Goal: Task Accomplishment & Management: Complete application form

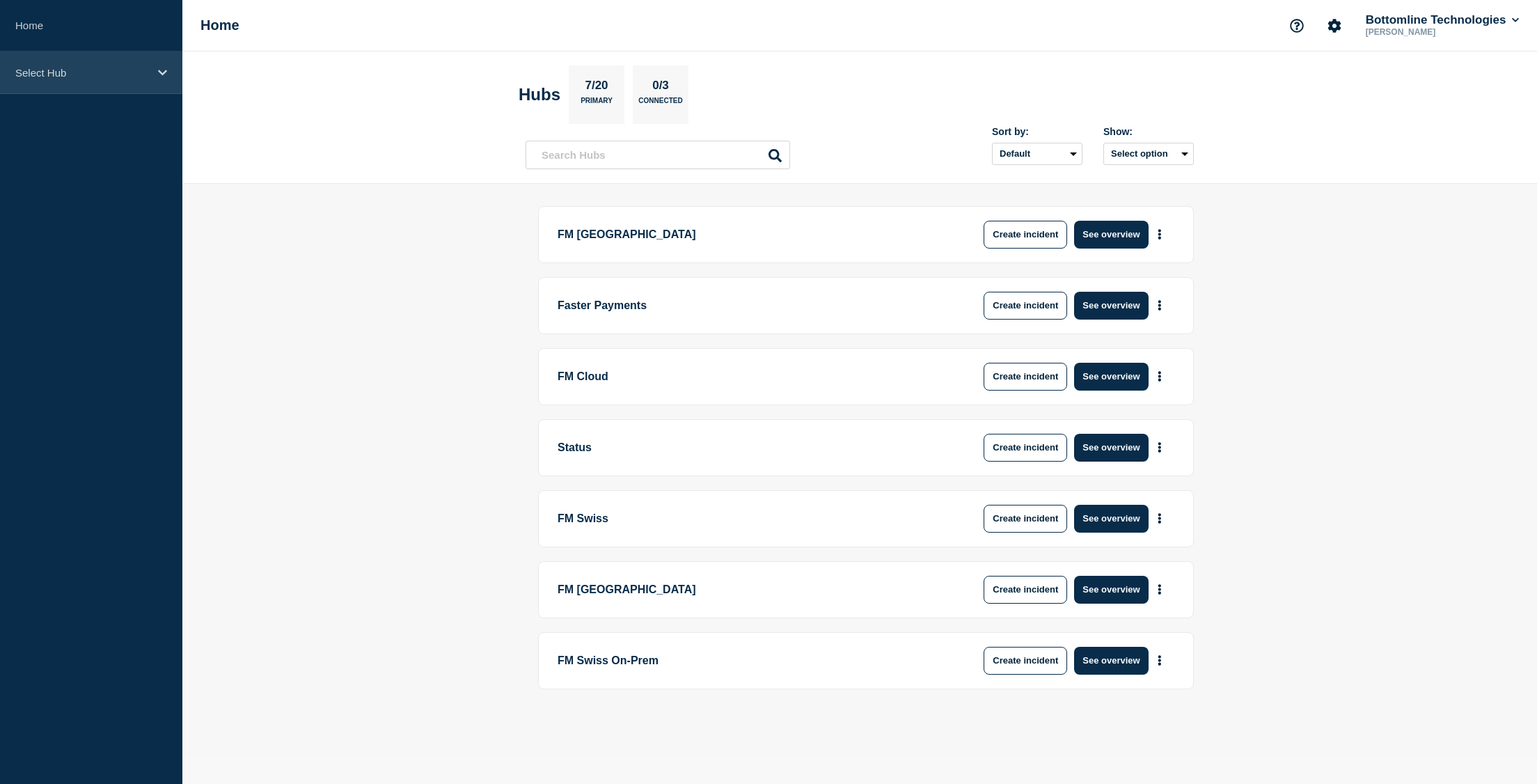
click at [75, 72] on p "Select Hub" at bounding box center [82, 72] width 134 height 12
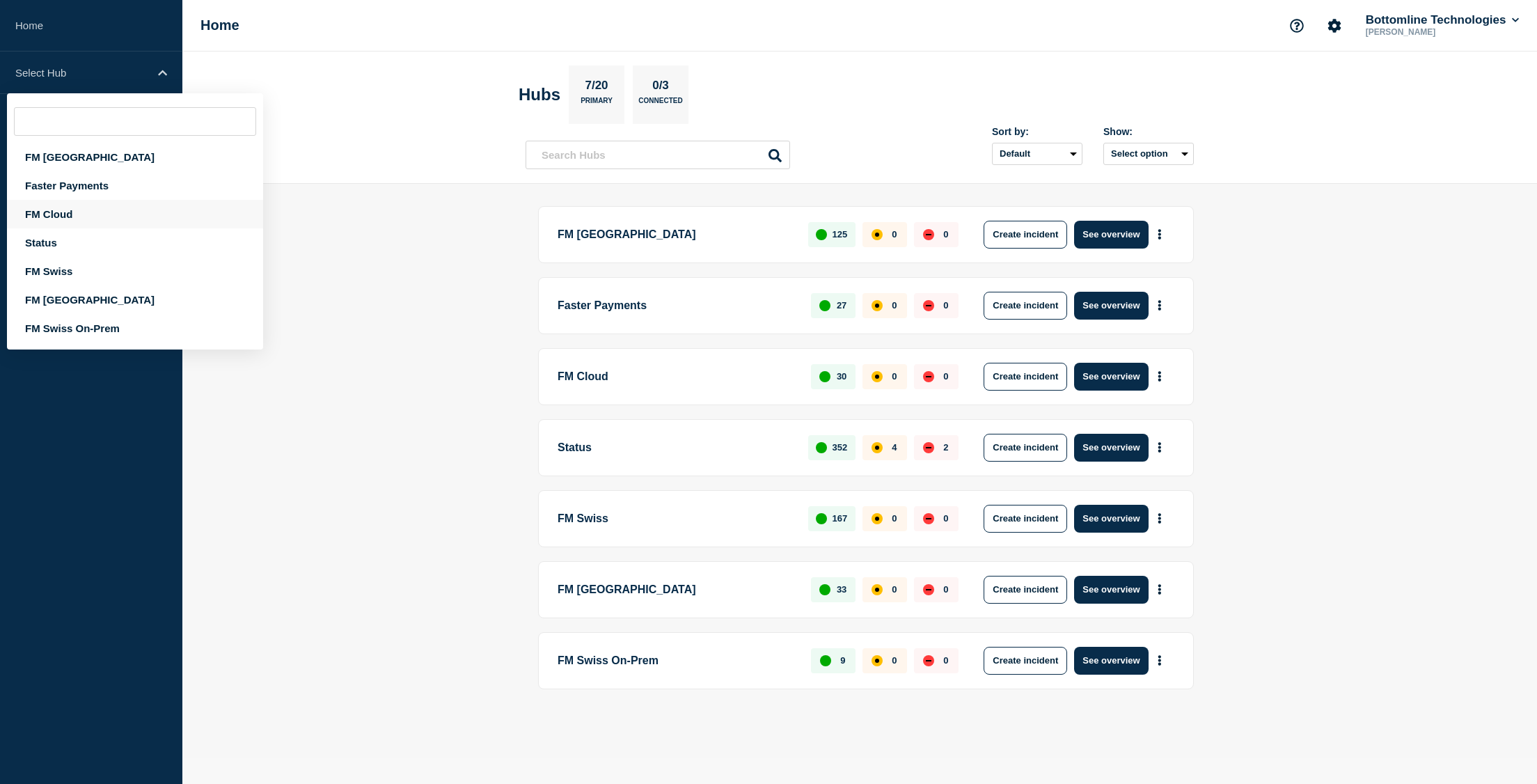
click at [67, 219] on div "FM Cloud" at bounding box center [135, 214] width 256 height 29
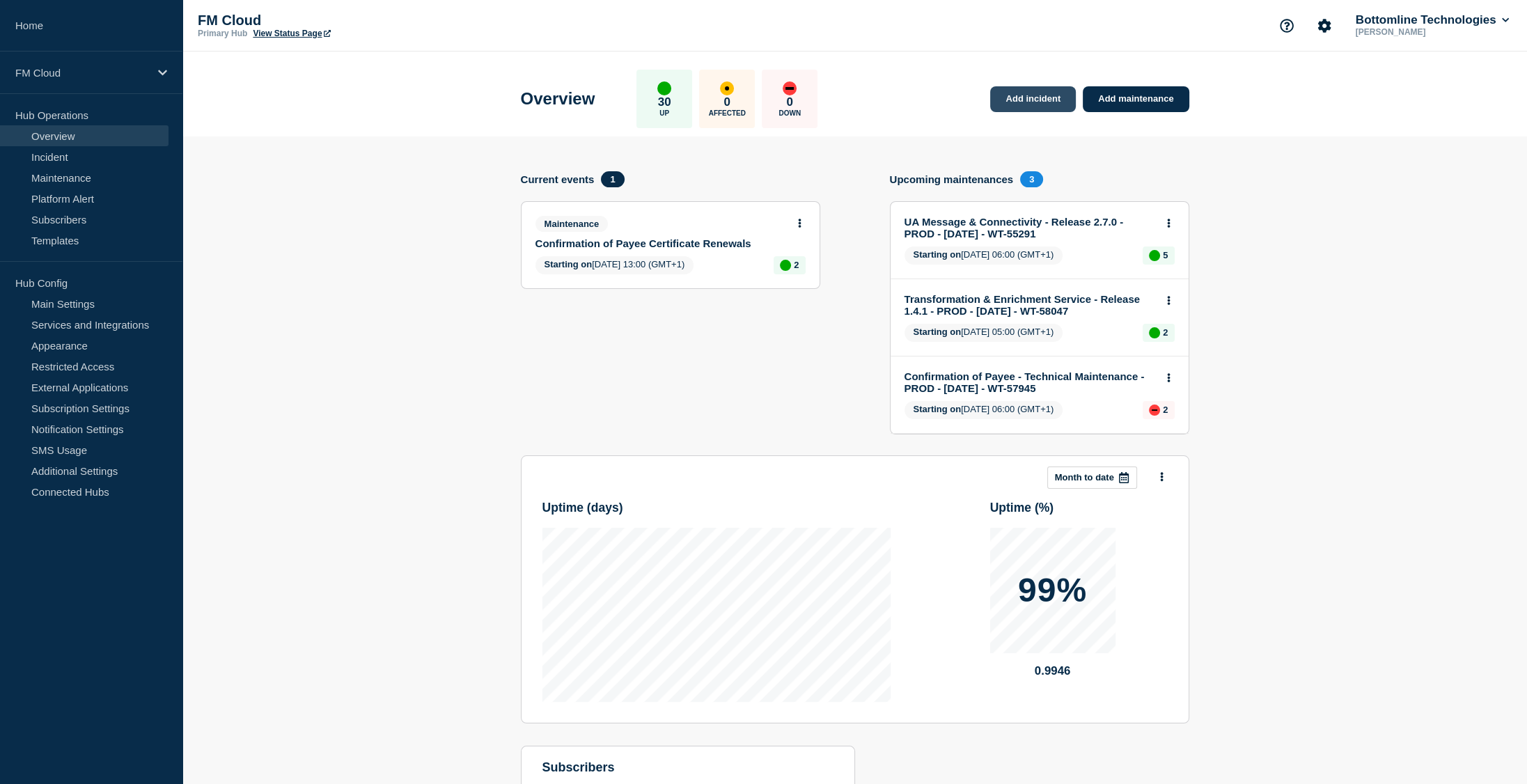
click at [1040, 101] on link "Add incident" at bounding box center [1033, 98] width 86 height 26
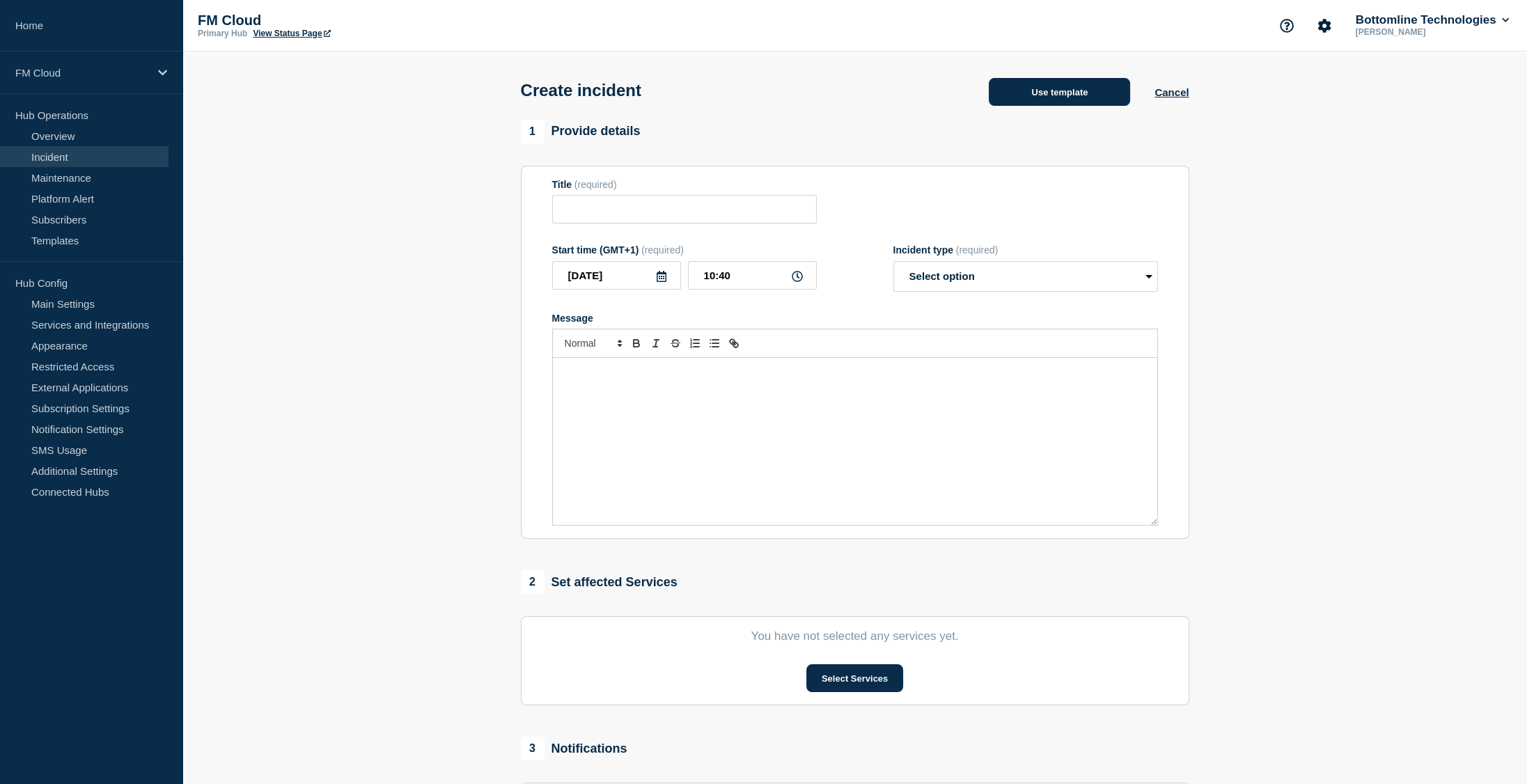
click at [1061, 98] on button "Use template" at bounding box center [1059, 92] width 141 height 28
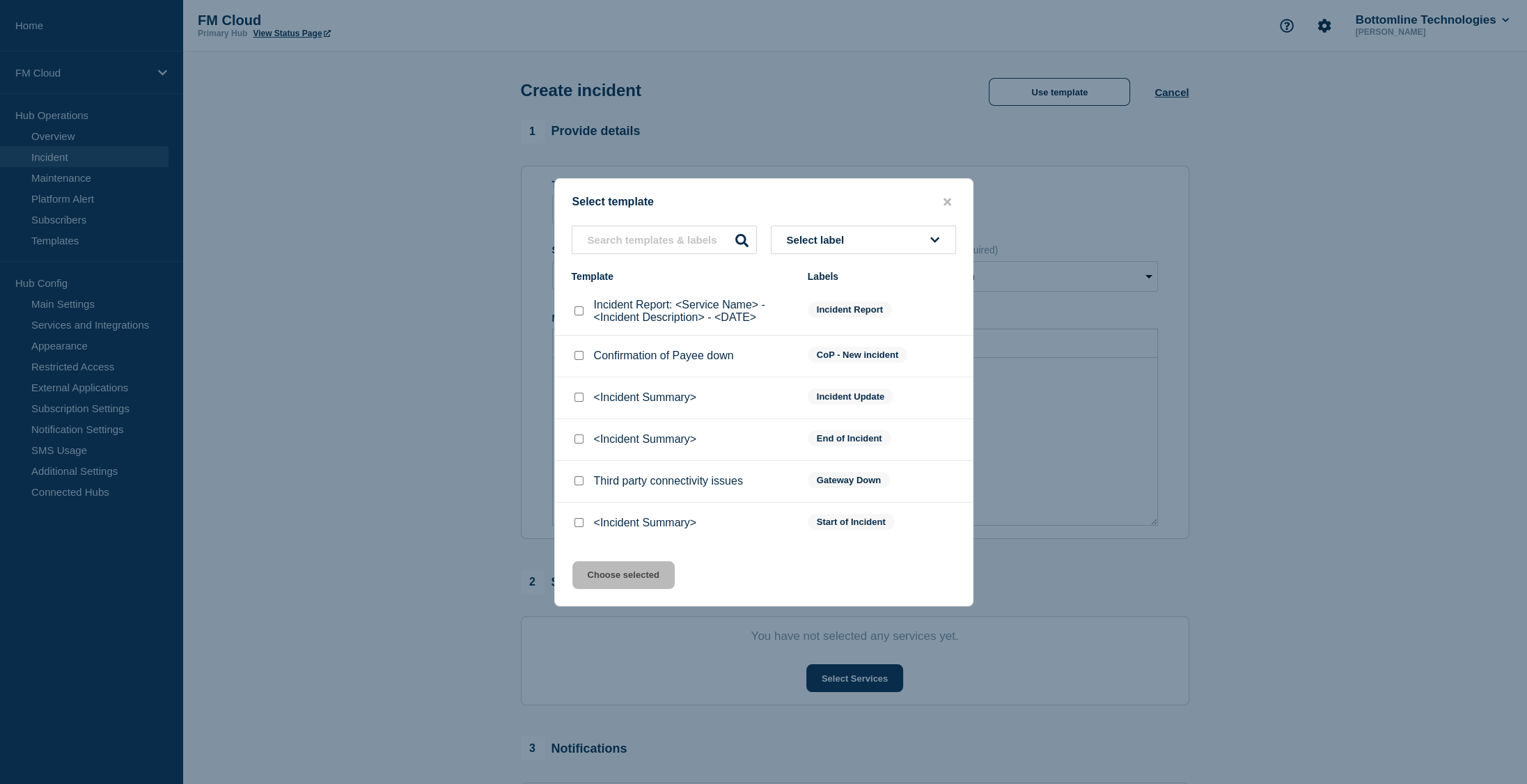
click at [582, 524] on input "<Incident Summary> checkbox" at bounding box center [579, 523] width 9 height 9
checkbox input "true"
click at [611, 572] on button "Choose selected" at bounding box center [624, 575] width 102 height 28
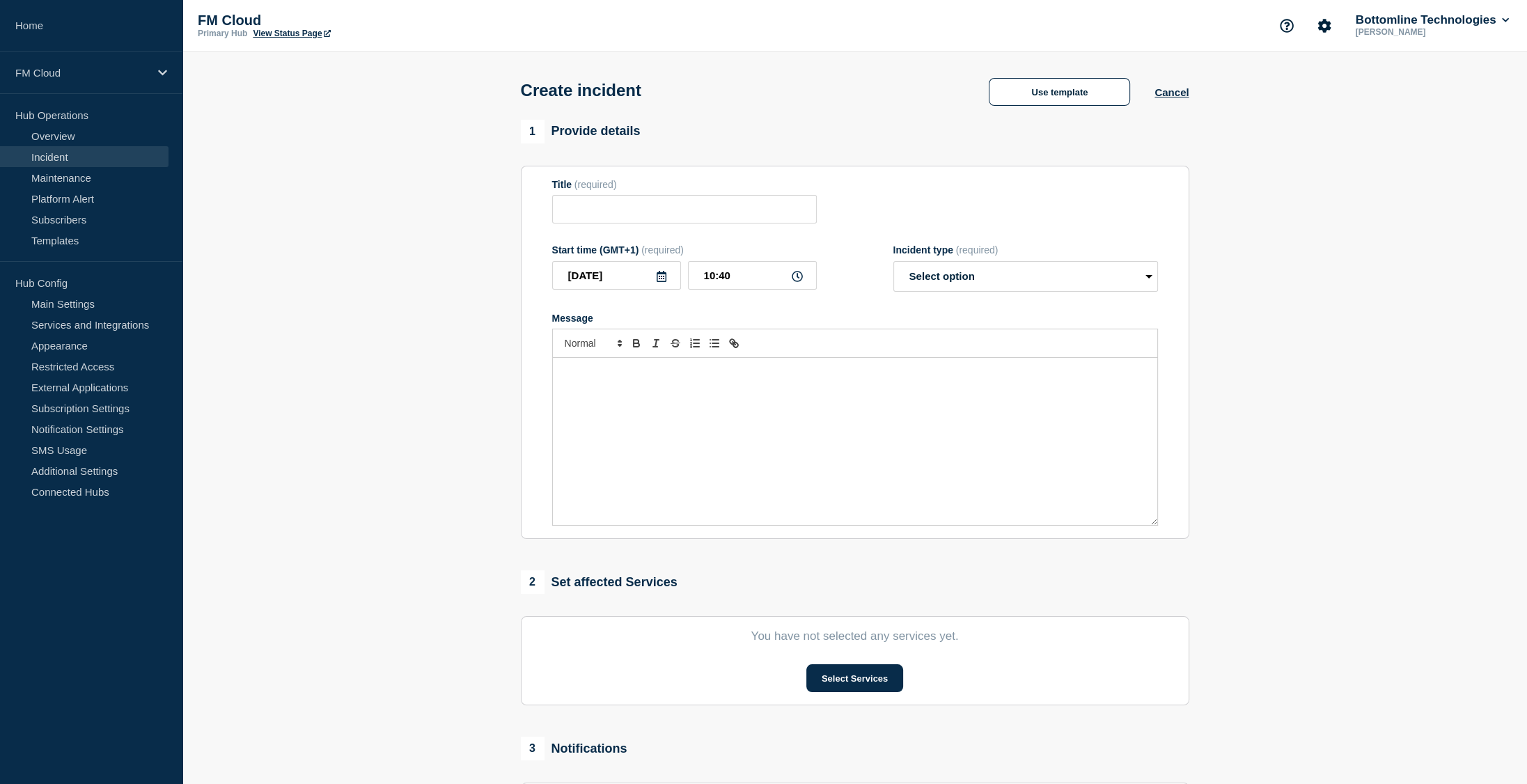
type input "<Incident Summary>"
select select "identified"
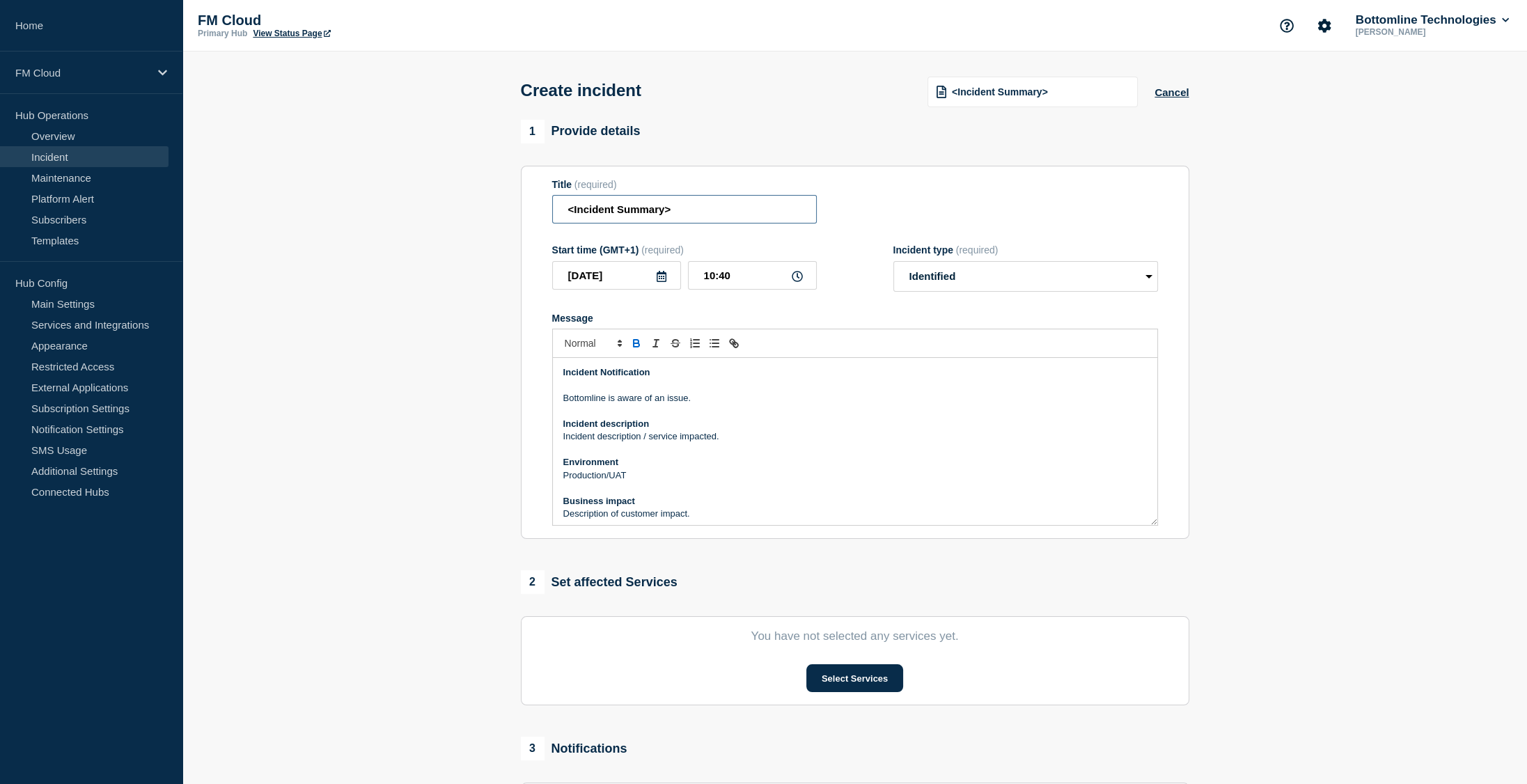
click at [691, 208] on input "<Incident Summary>" at bounding box center [684, 209] width 264 height 29
paste input "UA Message & Connectivity - Release 2.7.0 - PROD - [DATE] - WT-55291"
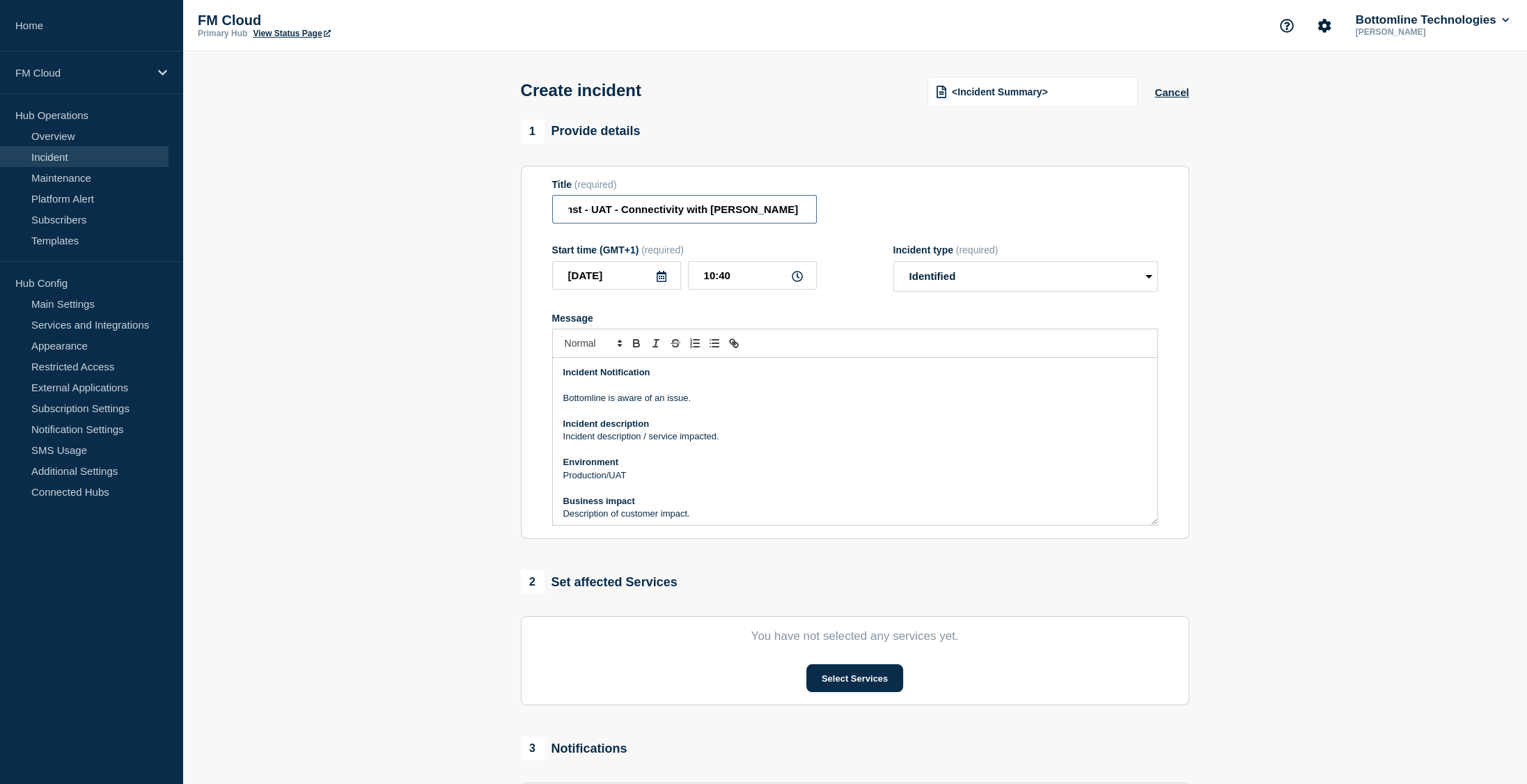
type input "UA Message & Connectivity SEPA inst - UAT - Connectivity with [PERSON_NAME] int…"
click at [714, 401] on p "Bottomline is aware of an issue." at bounding box center [855, 398] width 583 height 12
click at [748, 213] on input "UA Message & Connectivity SEPA inst - UAT - Connectivity with [PERSON_NAME] int…" at bounding box center [684, 209] width 264 height 29
drag, startPoint x: 748, startPoint y: 213, endPoint x: 528, endPoint y: 225, distance: 220.3
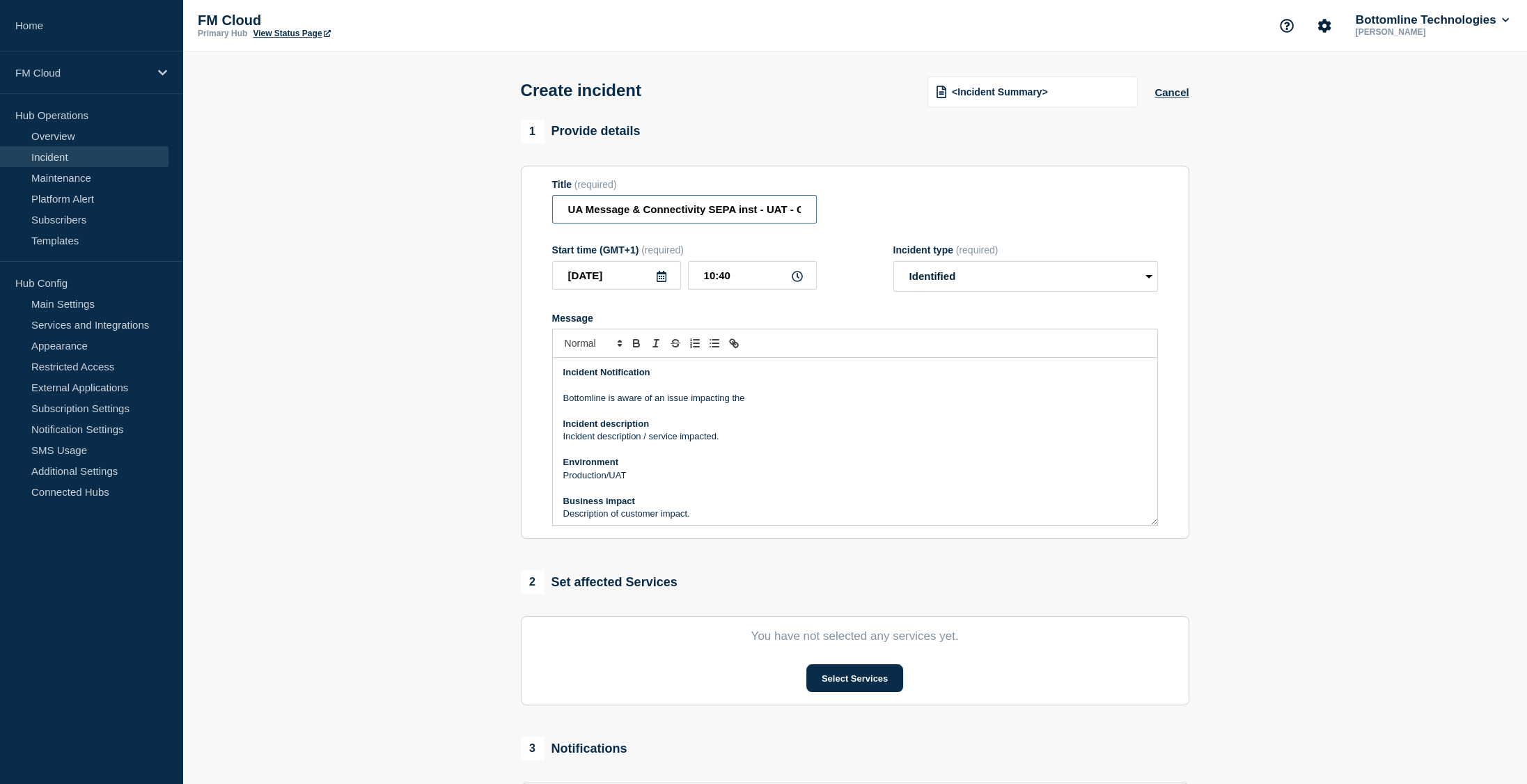
click at [528, 225] on section "Title (required) UA Message & Connectivity SEPA inst - UAT - Connectivity with …" at bounding box center [855, 352] width 669 height 374
click at [779, 404] on p "Bottomline is aware of an issue impacting the" at bounding box center [855, 398] width 583 height 12
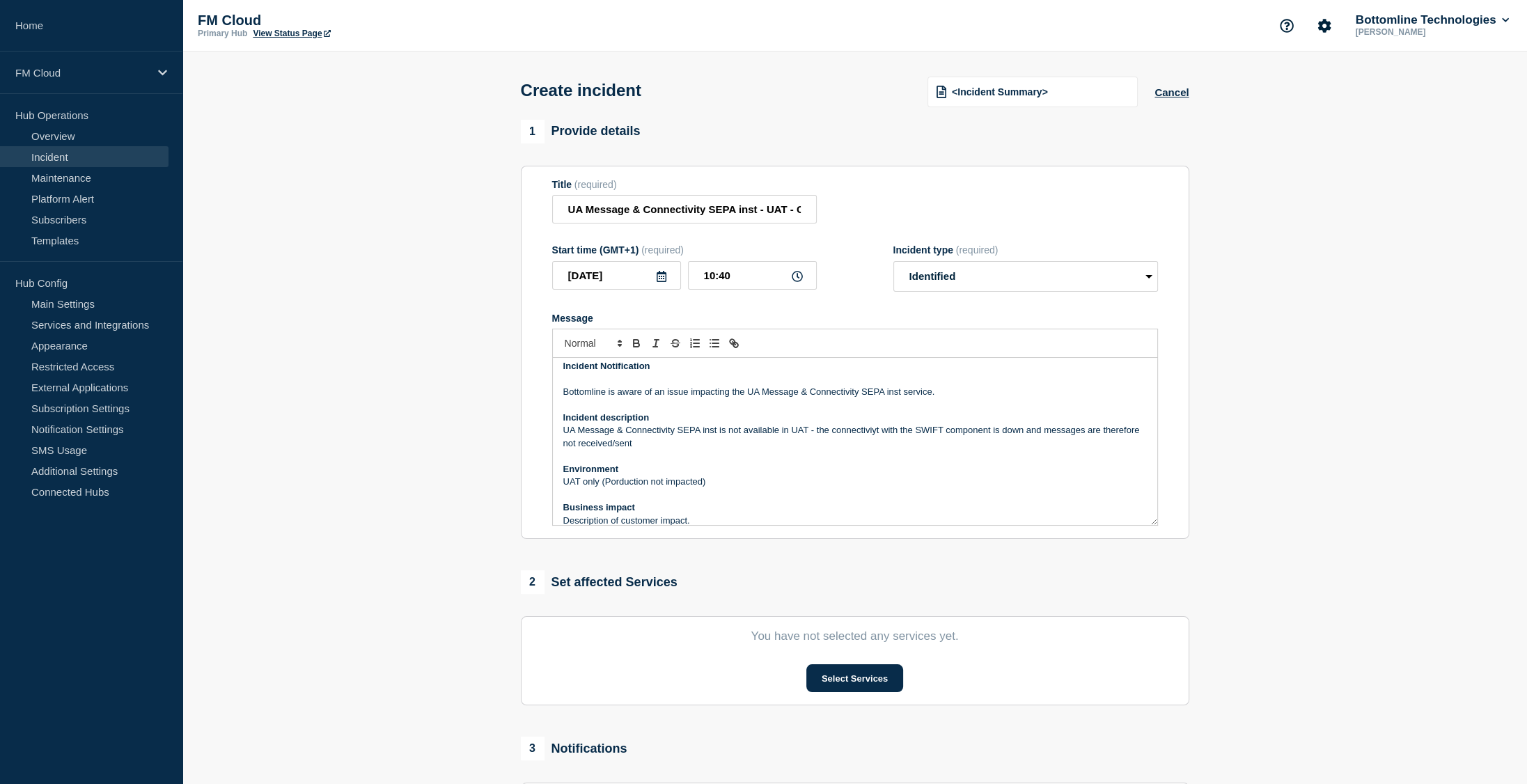
scroll to position [19, 0]
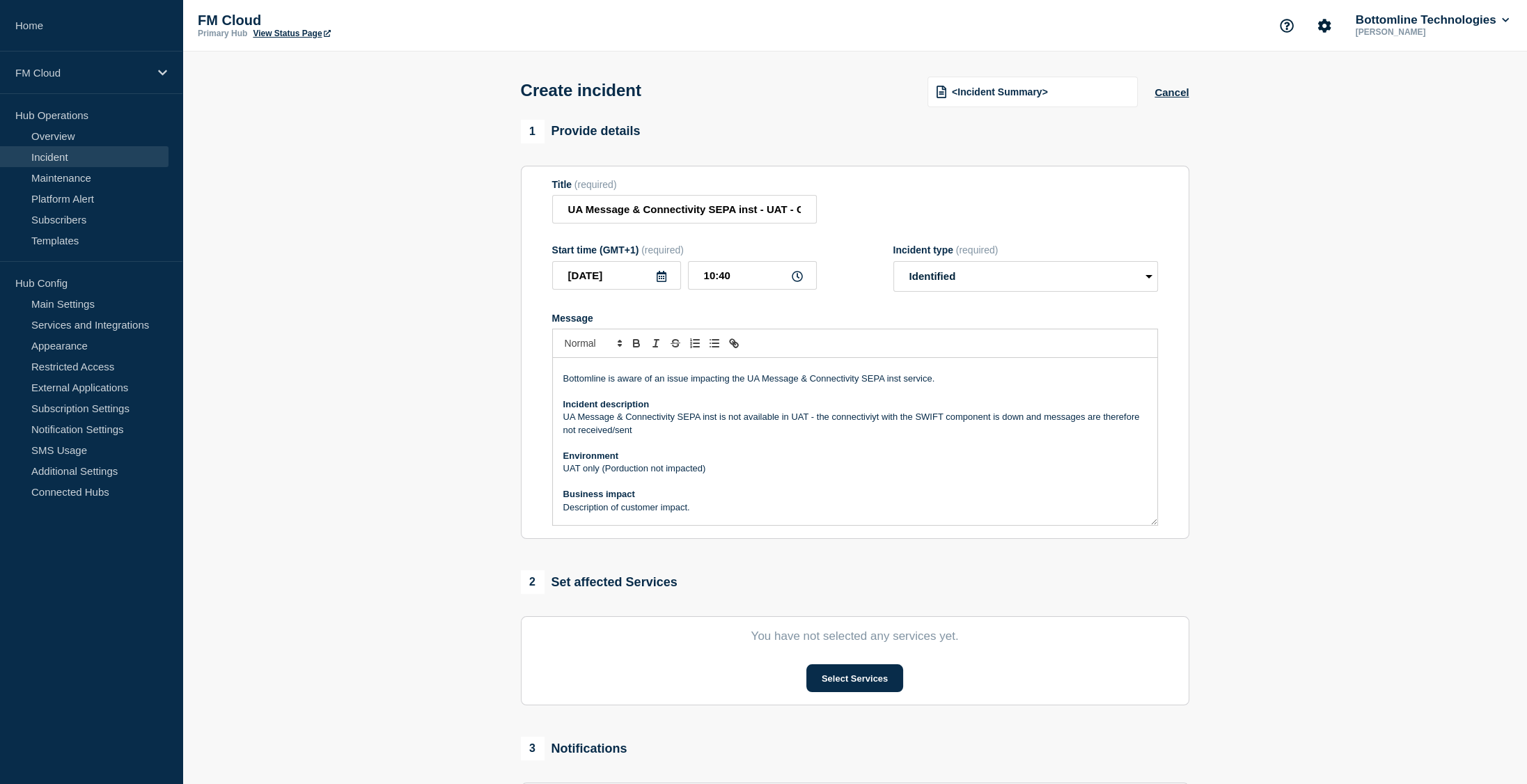
click at [1054, 424] on p "UA Message & Connectivity SEPA inst is not available in UAT - the connectiviyt …" at bounding box center [855, 423] width 583 height 26
drag, startPoint x: 1054, startPoint y: 424, endPoint x: 665, endPoint y: 435, distance: 389.2
click at [665, 435] on p "UA Message & Connectivity SEPA inst is not available in UAT - the connectiviyt …" at bounding box center [855, 423] width 583 height 26
copy p "messages are therefore not received/sent"
click at [683, 510] on p "Description of customer impact." at bounding box center [855, 507] width 583 height 12
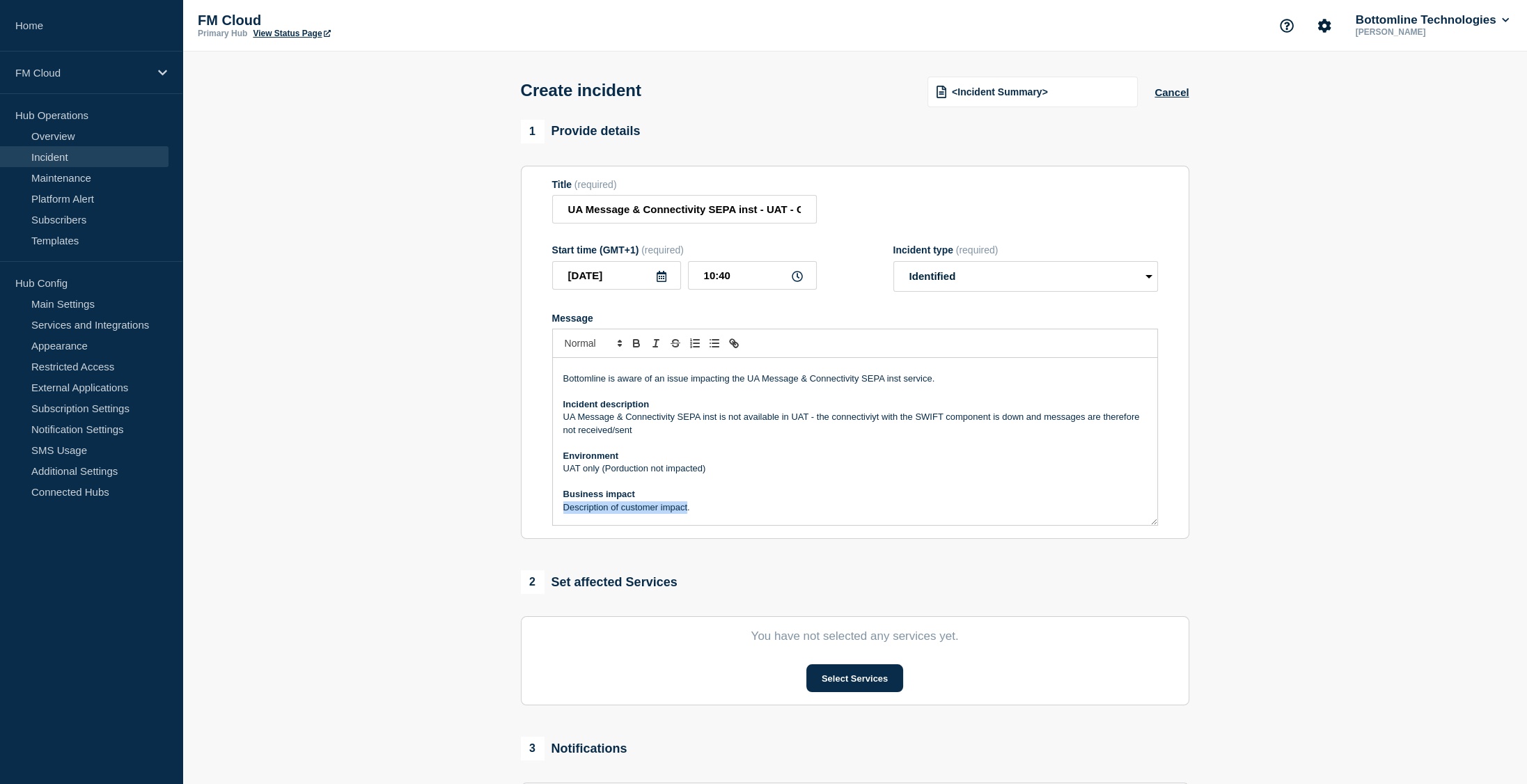
drag, startPoint x: 683, startPoint y: 510, endPoint x: 590, endPoint y: 512, distance: 93.0
click at [590, 512] on p "Description of customer impact." at bounding box center [855, 507] width 583 height 12
click at [566, 514] on p "messages are therefore not received/sent." at bounding box center [855, 507] width 583 height 12
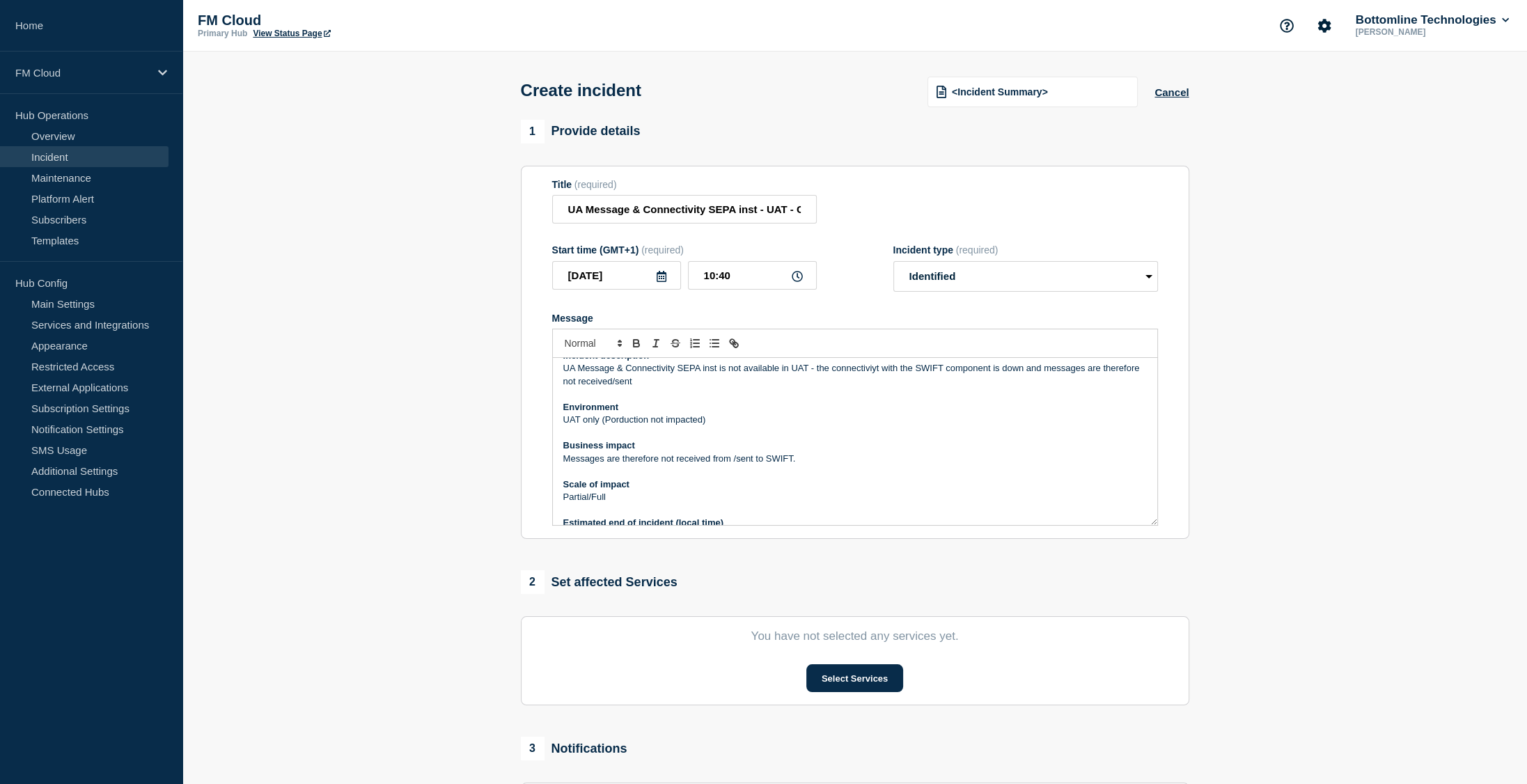
scroll to position [89, 0]
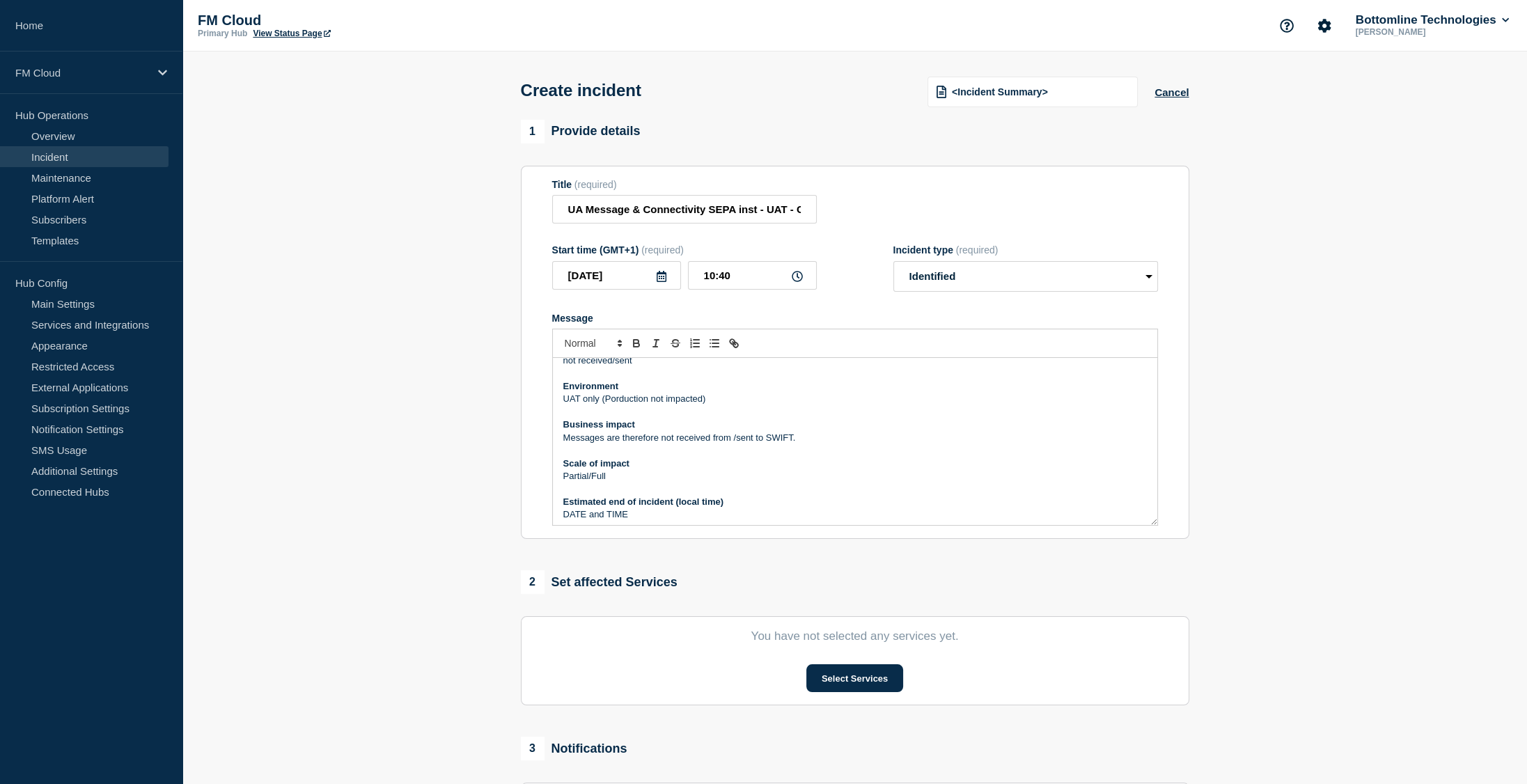
click at [606, 482] on p "Partial/Full" at bounding box center [855, 476] width 583 height 12
click at [580, 480] on p "Partial/Full" at bounding box center [855, 476] width 583 height 12
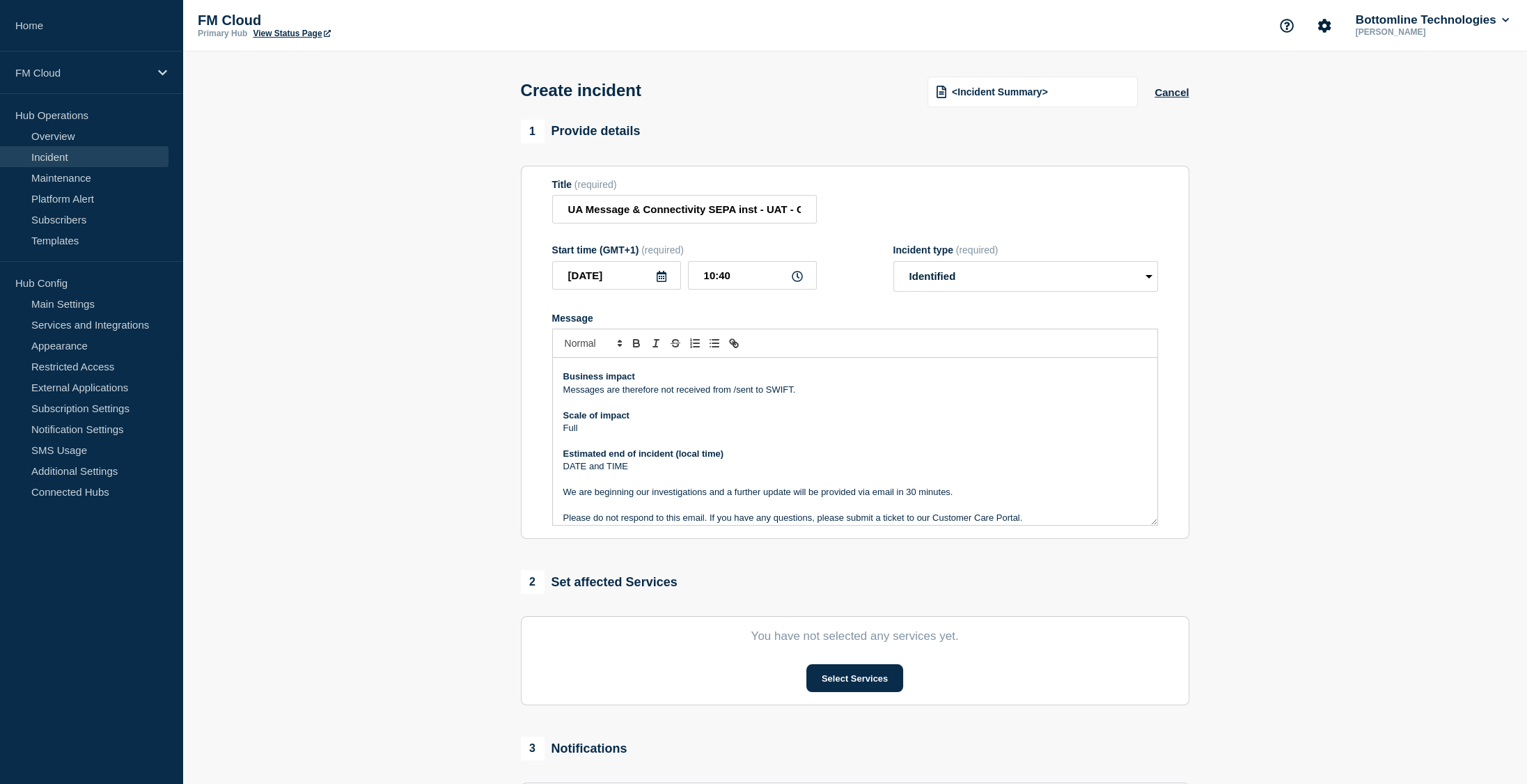
scroll to position [159, 0]
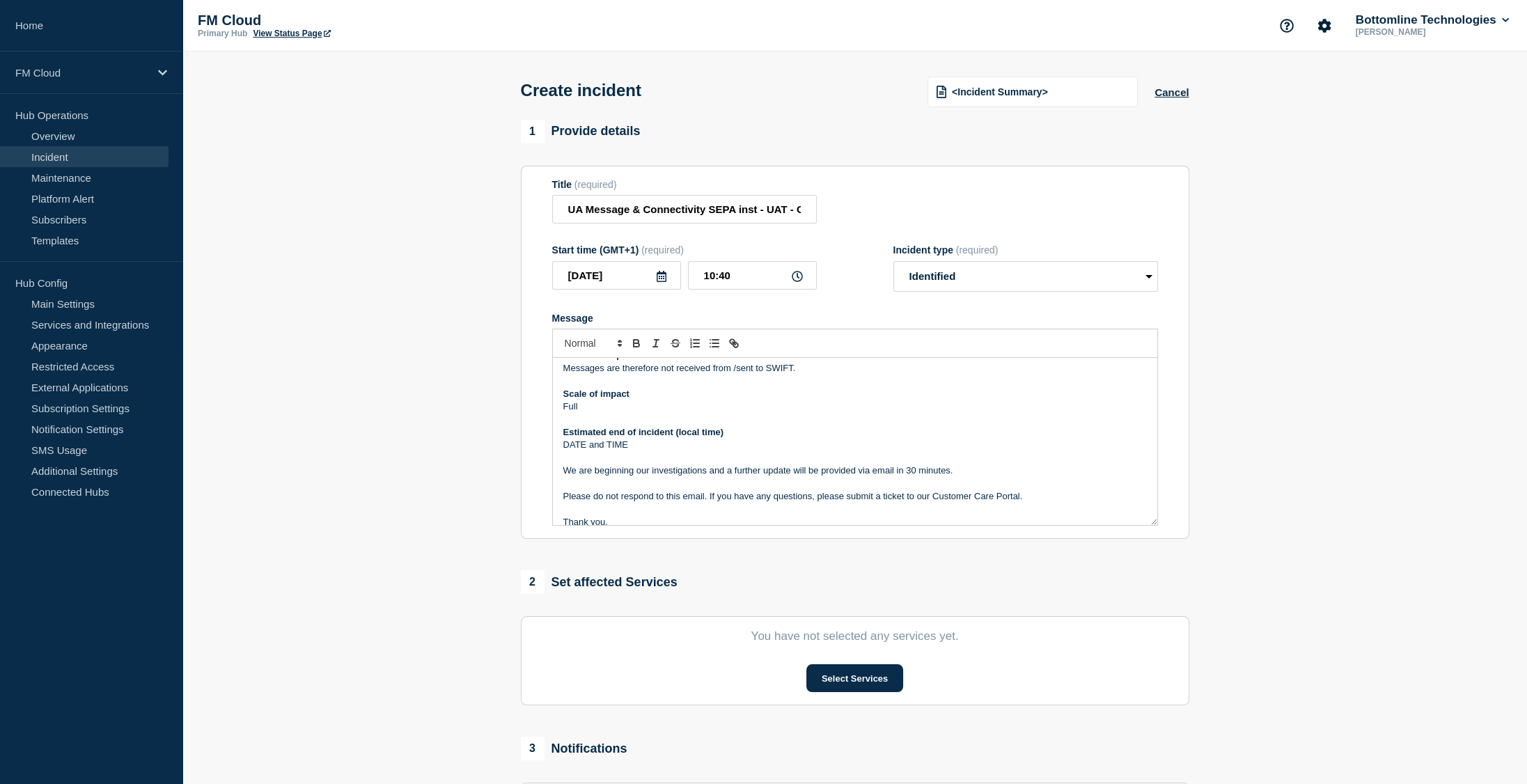
click at [618, 449] on p "DATE and TIME" at bounding box center [855, 445] width 583 height 12
click at [627, 475] on p "We are beginning our investigations and a further update will be provided via e…" at bounding box center [855, 470] width 583 height 12
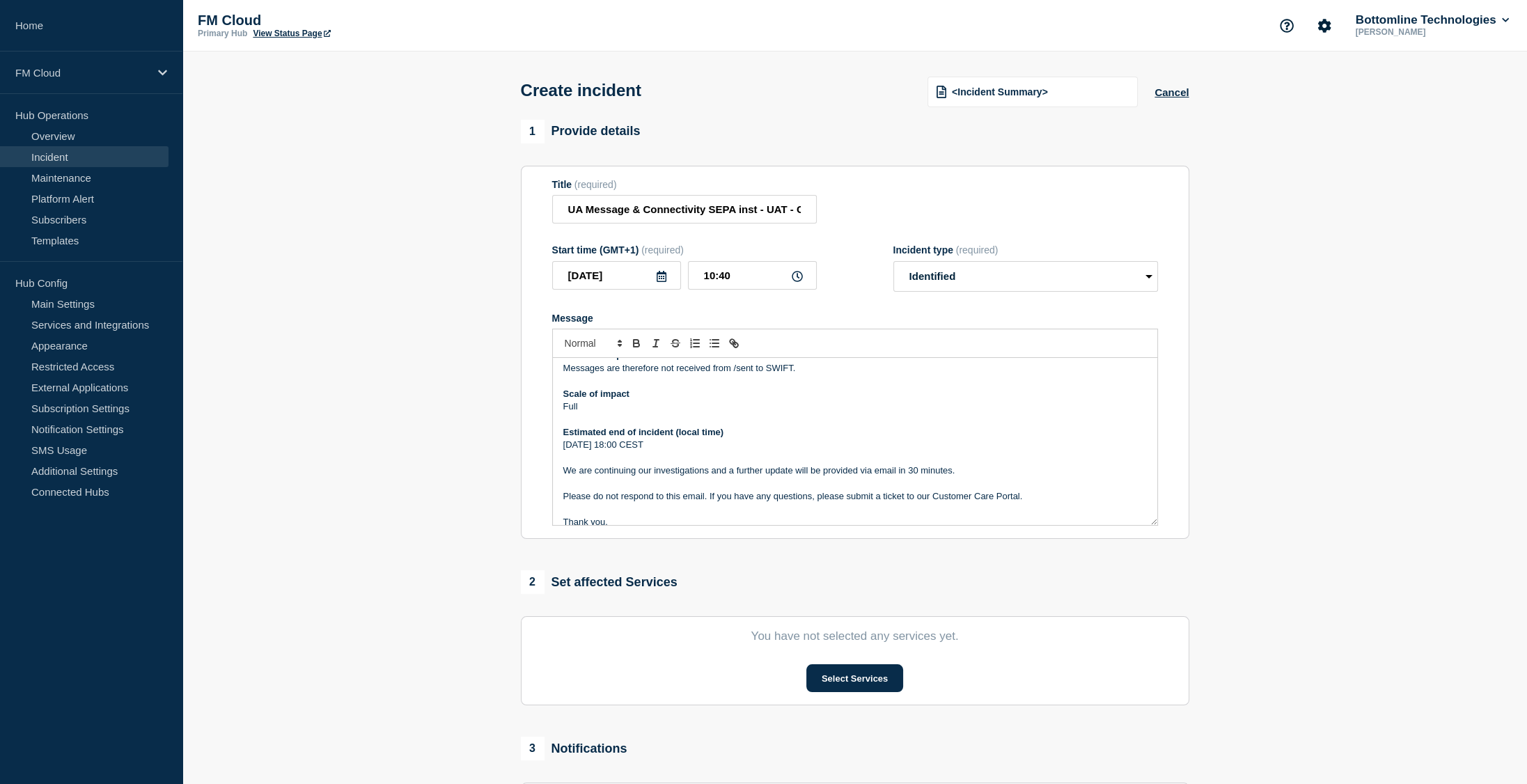
click at [913, 476] on p "We are continuing our investigations and a further update will be provided via …" at bounding box center [855, 470] width 583 height 12
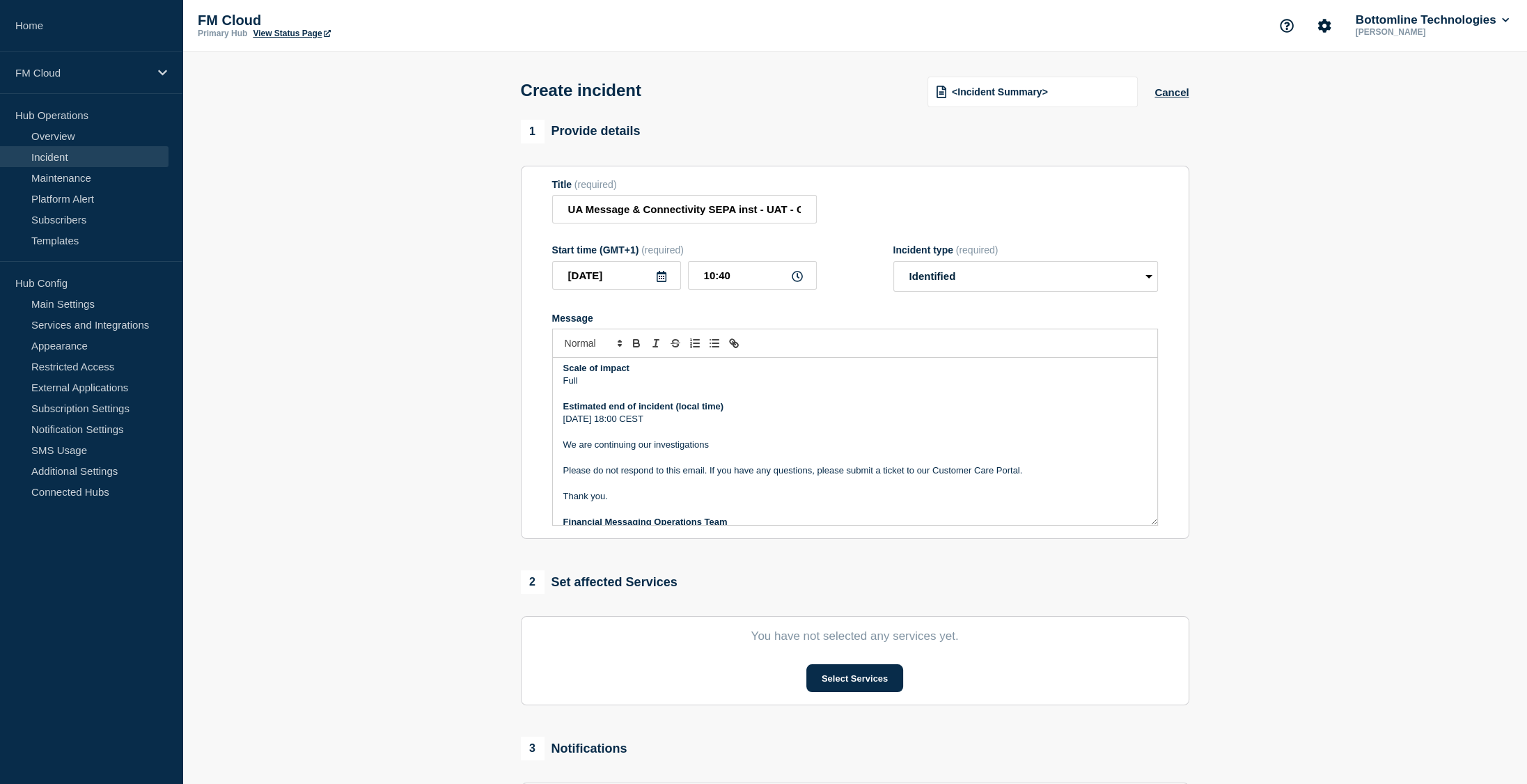
scroll to position [209, 0]
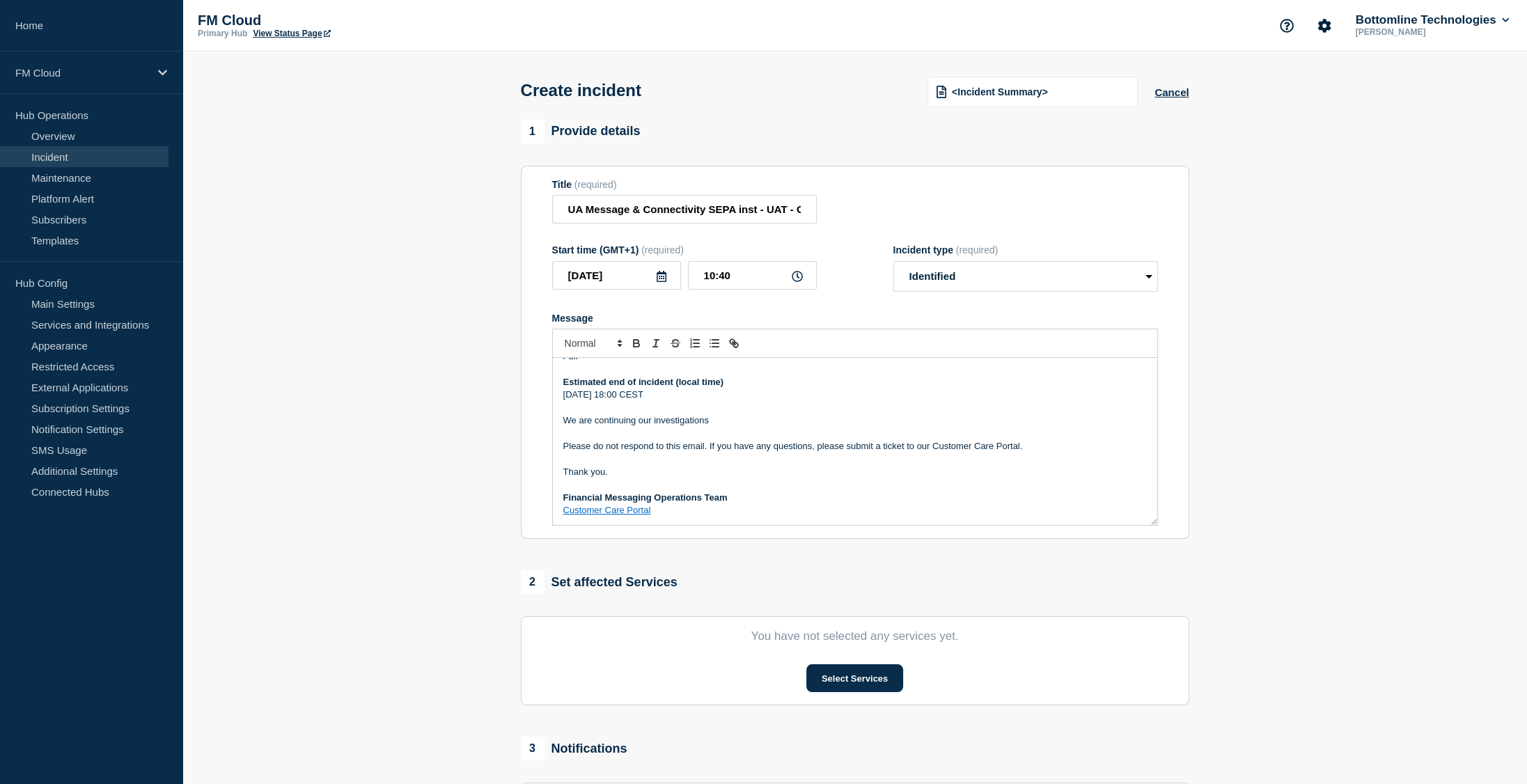
click at [676, 425] on p "We are continuing our investigations" at bounding box center [855, 421] width 583 height 12
click at [673, 425] on p "We are continuing our investigations" at bounding box center [855, 421] width 583 height 12
click at [671, 425] on p "We are continuing our investigations" at bounding box center [855, 421] width 583 height 12
click at [664, 423] on p "We are continuing our" at bounding box center [855, 421] width 583 height 12
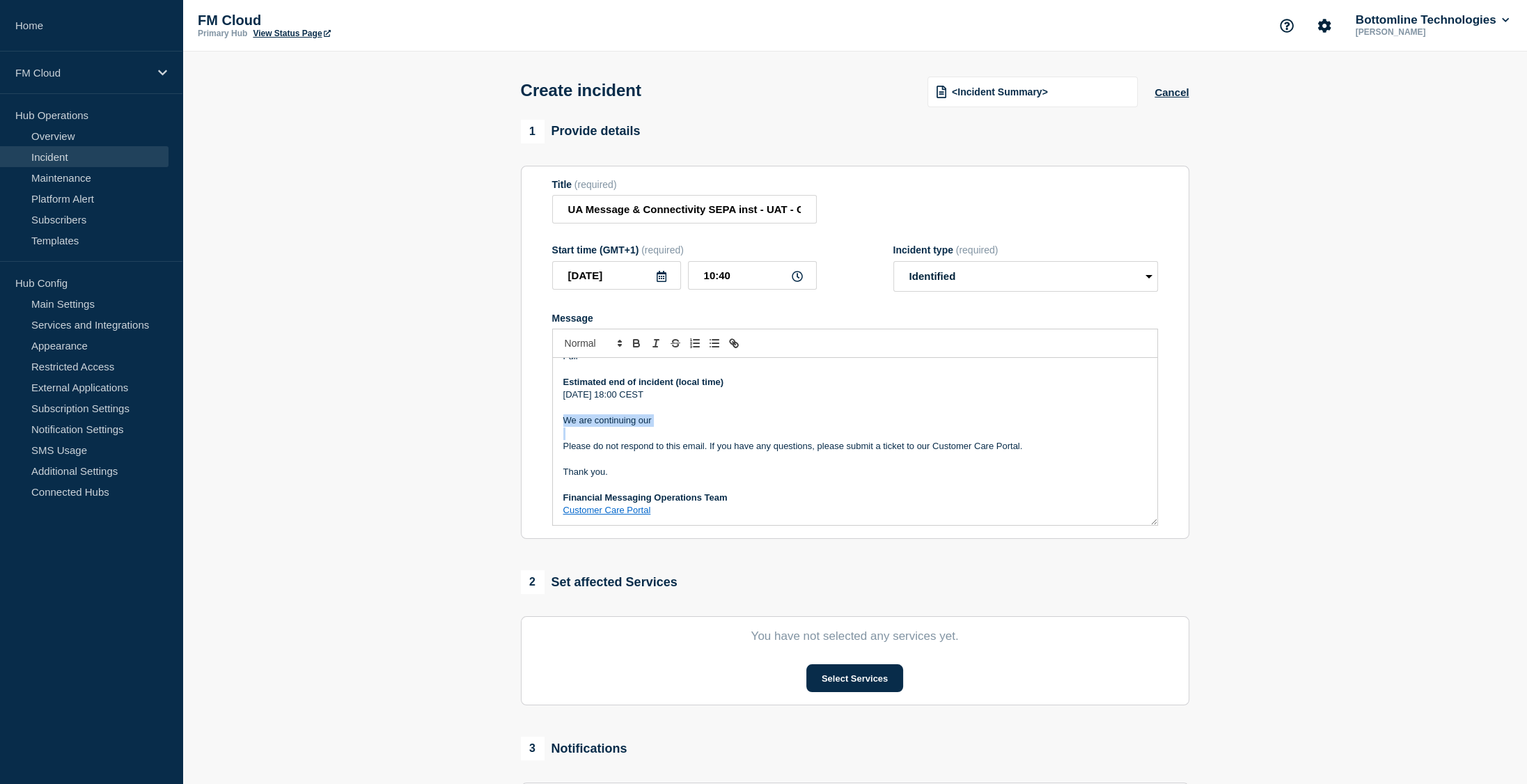
click at [664, 423] on p "We are continuing our" at bounding box center [855, 421] width 583 height 12
click at [679, 426] on p "[DATE] 18:00 CEST" at bounding box center [855, 420] width 583 height 12
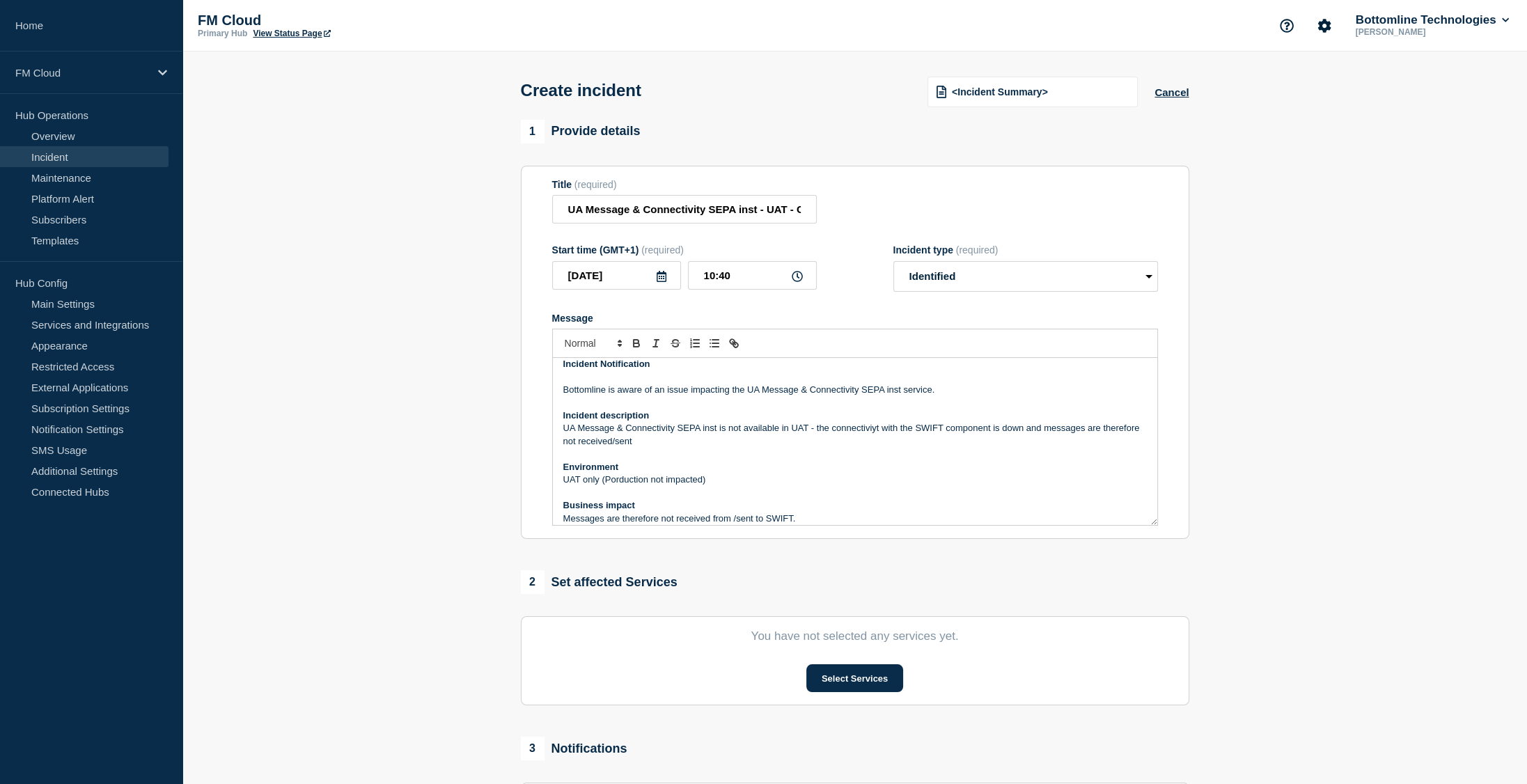
copy div "Incident Notification Bottomline is aware of an issue impacting the UA Message …"
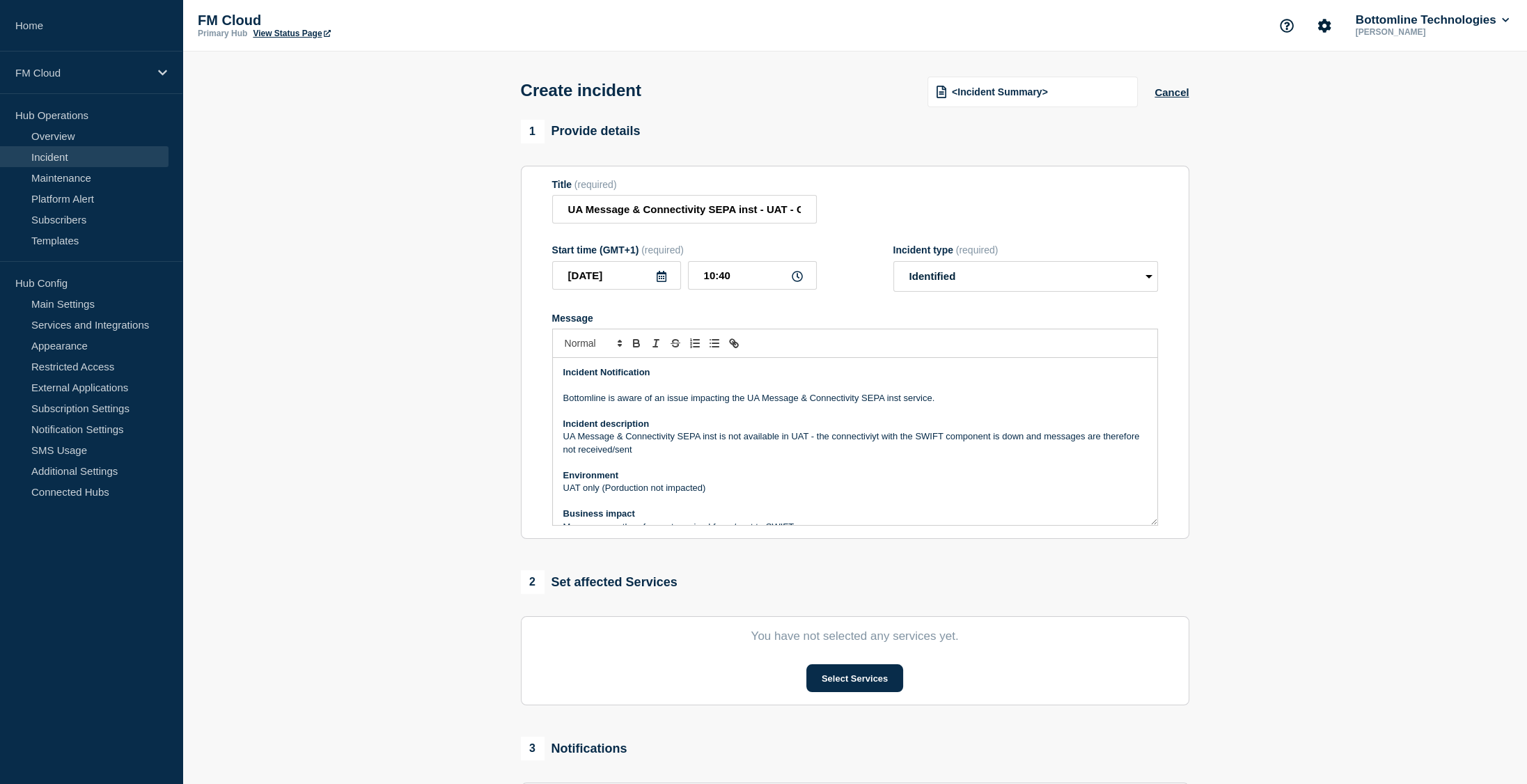
click at [622, 410] on p "Message" at bounding box center [855, 411] width 583 height 12
click at [621, 402] on p "Bottomline is aware of an issue impacting the UA Message & Connectivity SEPA in…" at bounding box center [855, 398] width 583 height 12
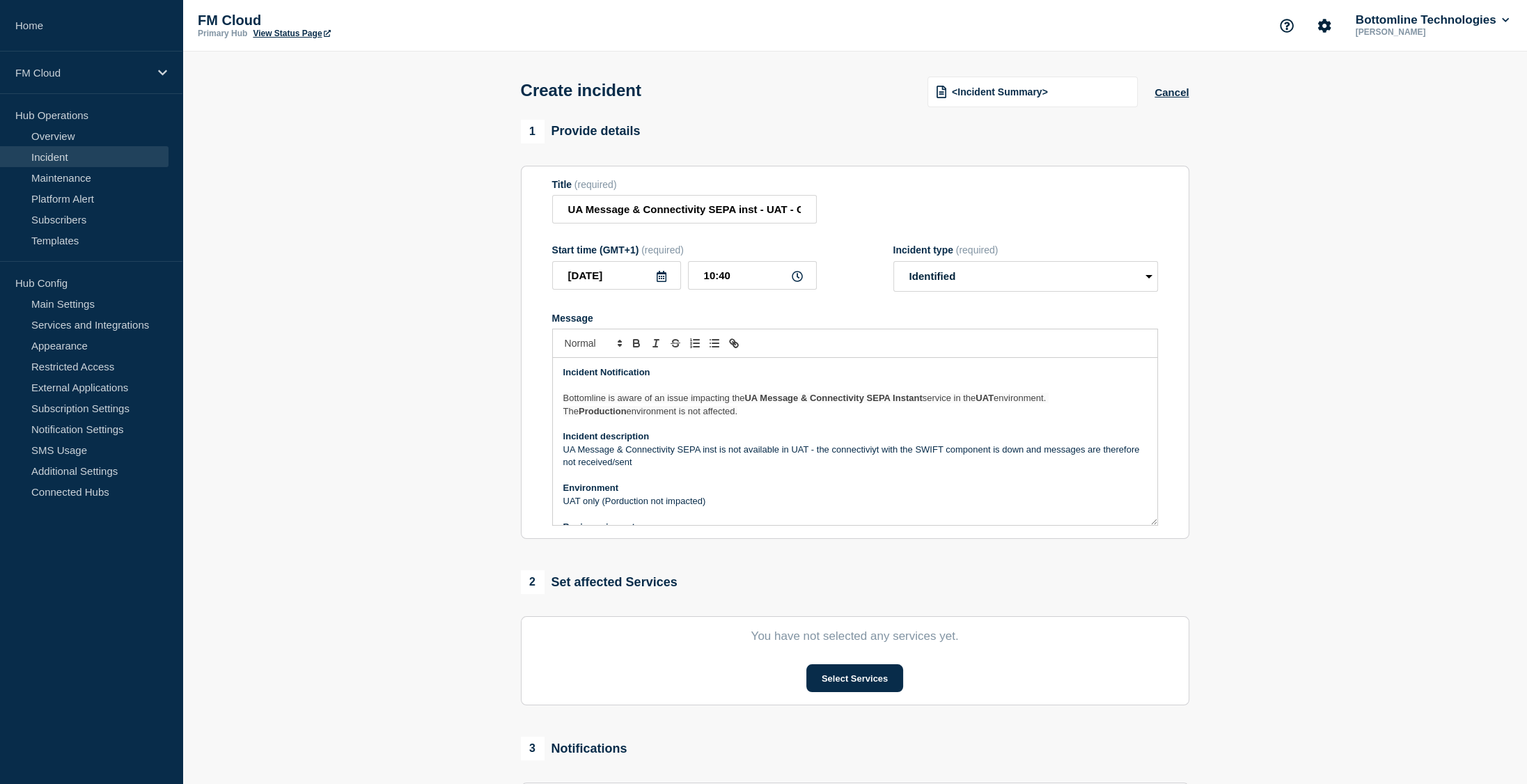
click at [724, 457] on p "UA Message & Connectivity SEPA inst is not available in UAT - the connectiviyt …" at bounding box center [855, 456] width 583 height 26
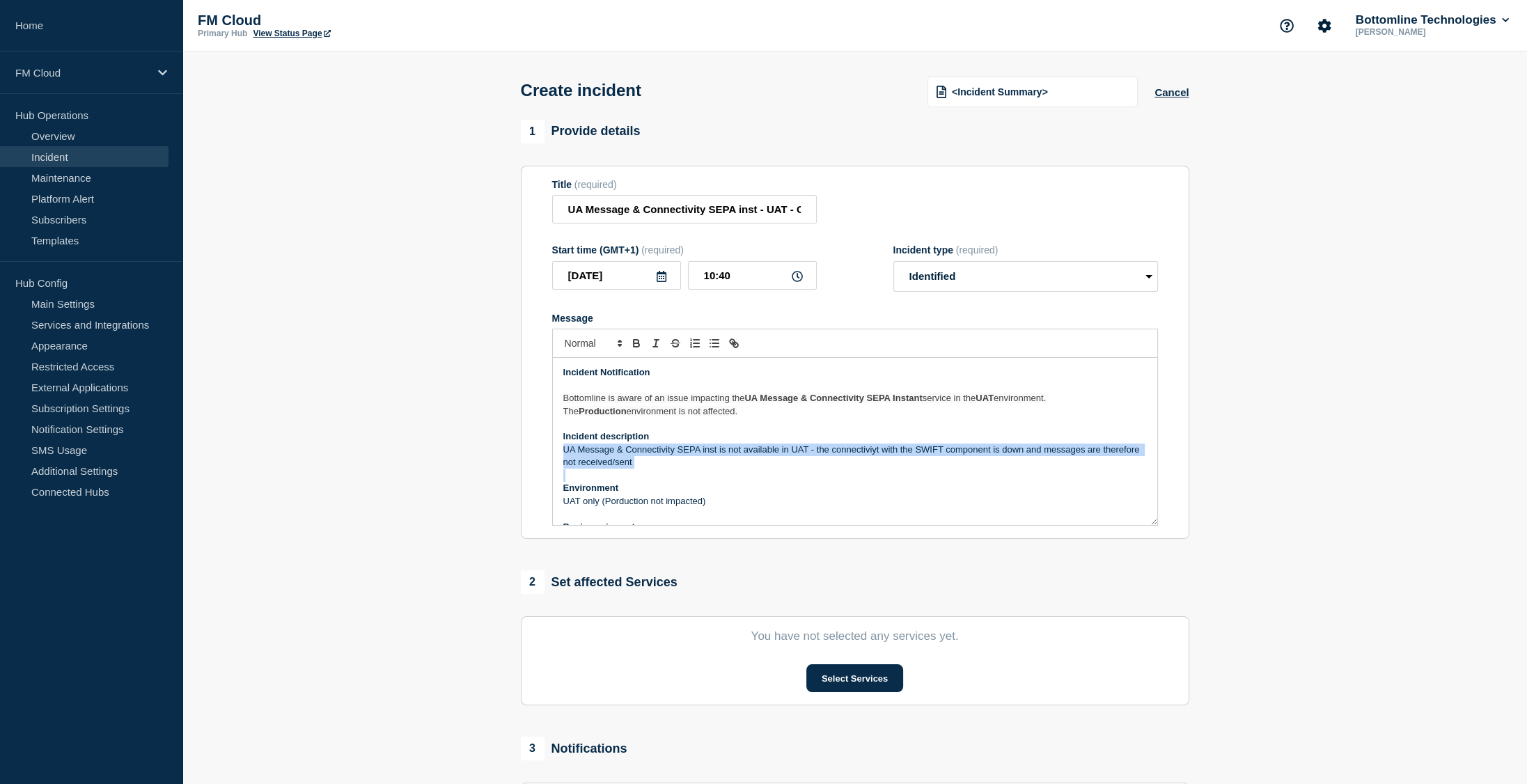
click at [724, 458] on p "UA Message & Connectivity SEPA inst is not available in UAT - the connectiviyt …" at bounding box center [855, 456] width 583 height 26
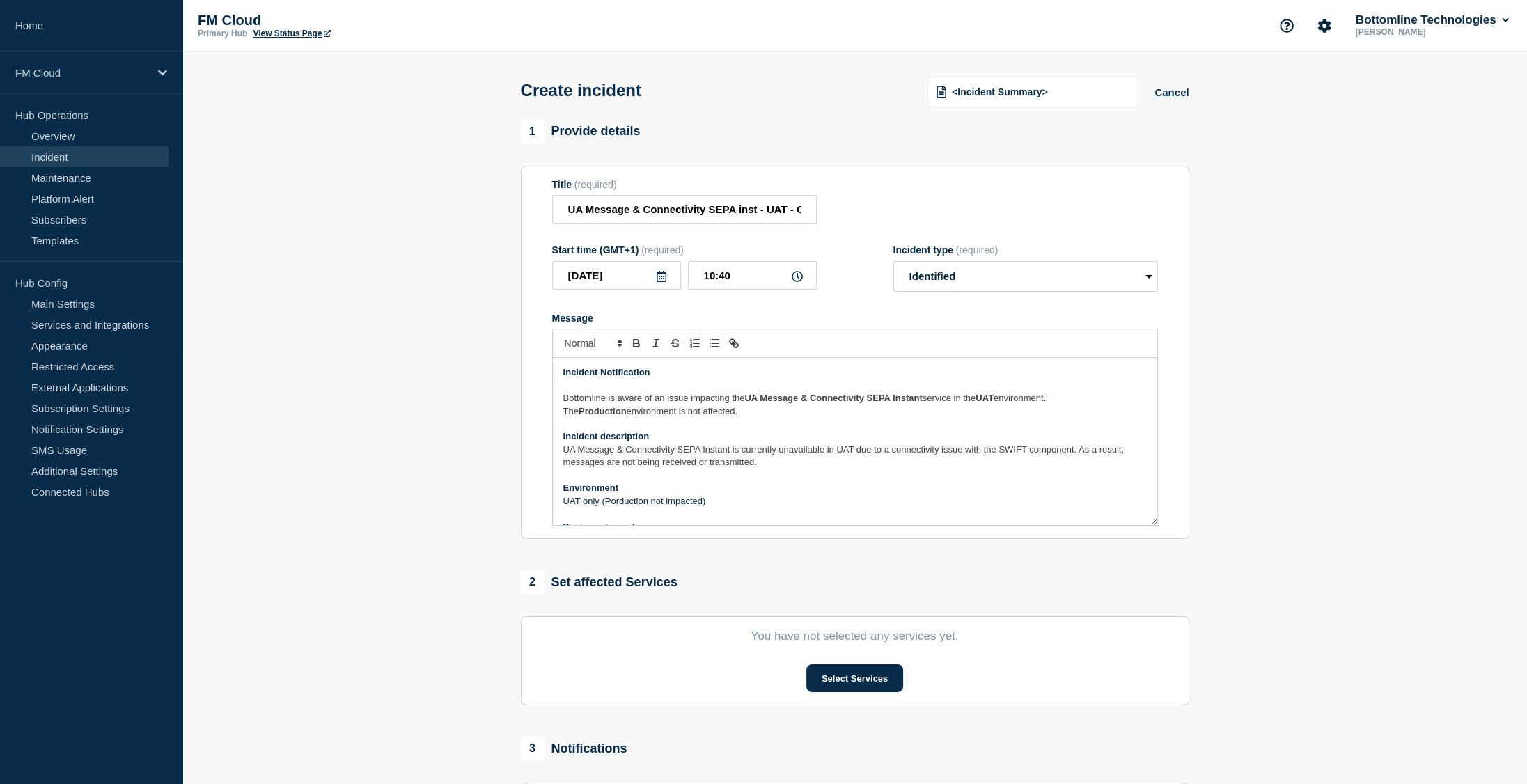
click at [665, 507] on p "UAT only (Porduction not impacted)" at bounding box center [855, 501] width 583 height 12
click at [665, 507] on p "UAT only (Porduction not impacted)" at bounding box center [855, 501] width 583 height 12
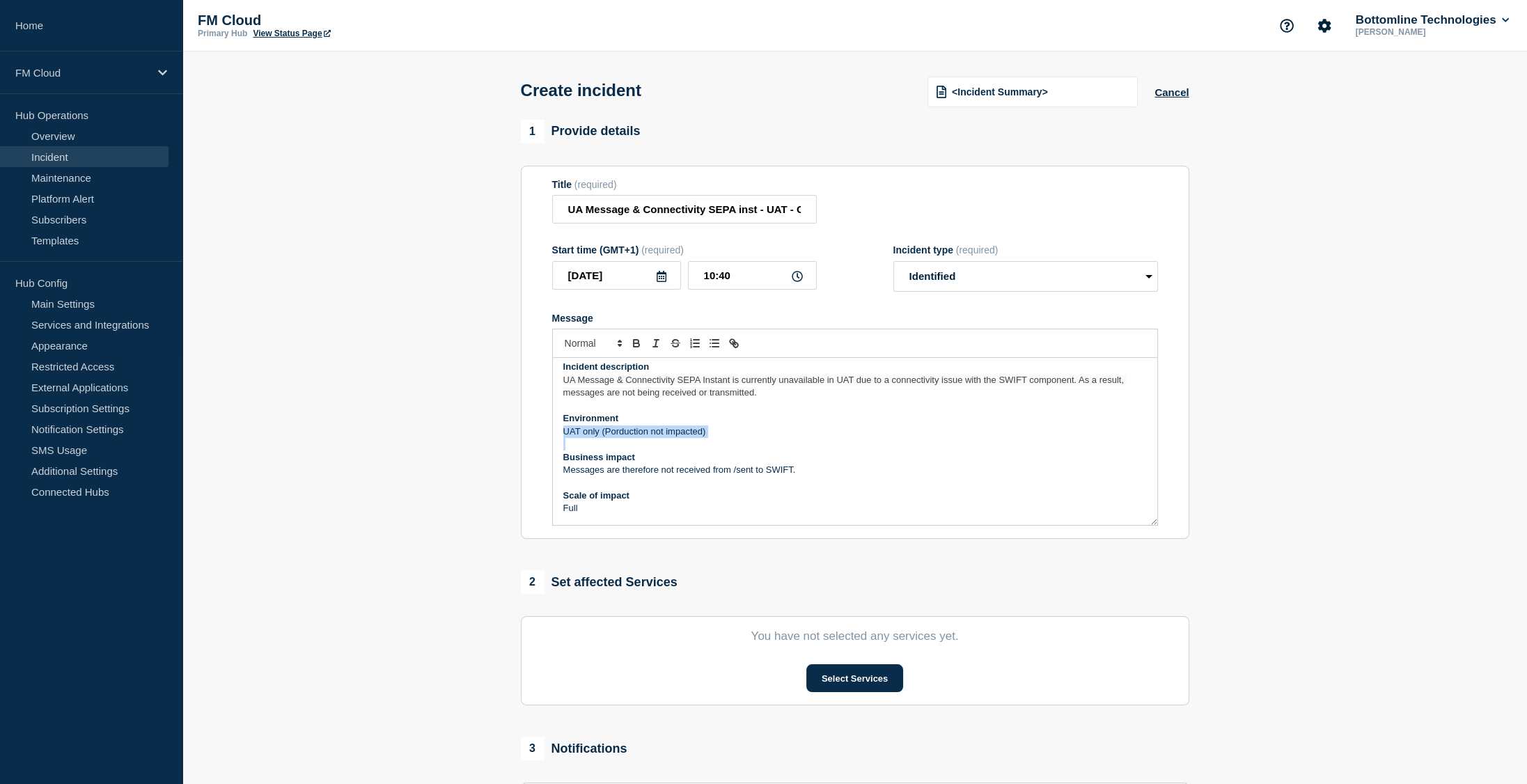
scroll to position [139, 0]
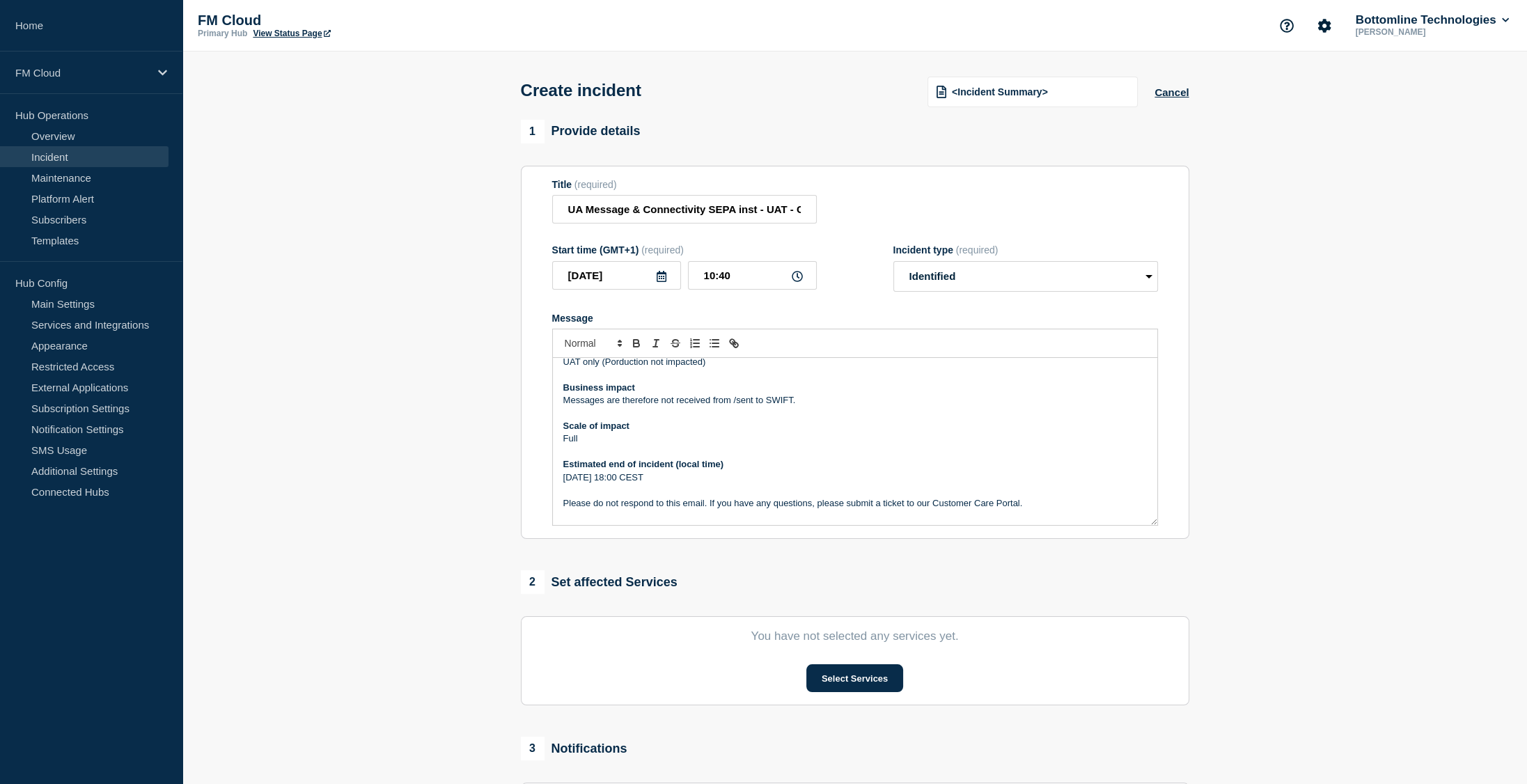
click at [665, 412] on p "Message" at bounding box center [855, 414] width 583 height 12
click at [665, 406] on p "Messages are therefore not received from /sent to SWIFT." at bounding box center [855, 401] width 583 height 12
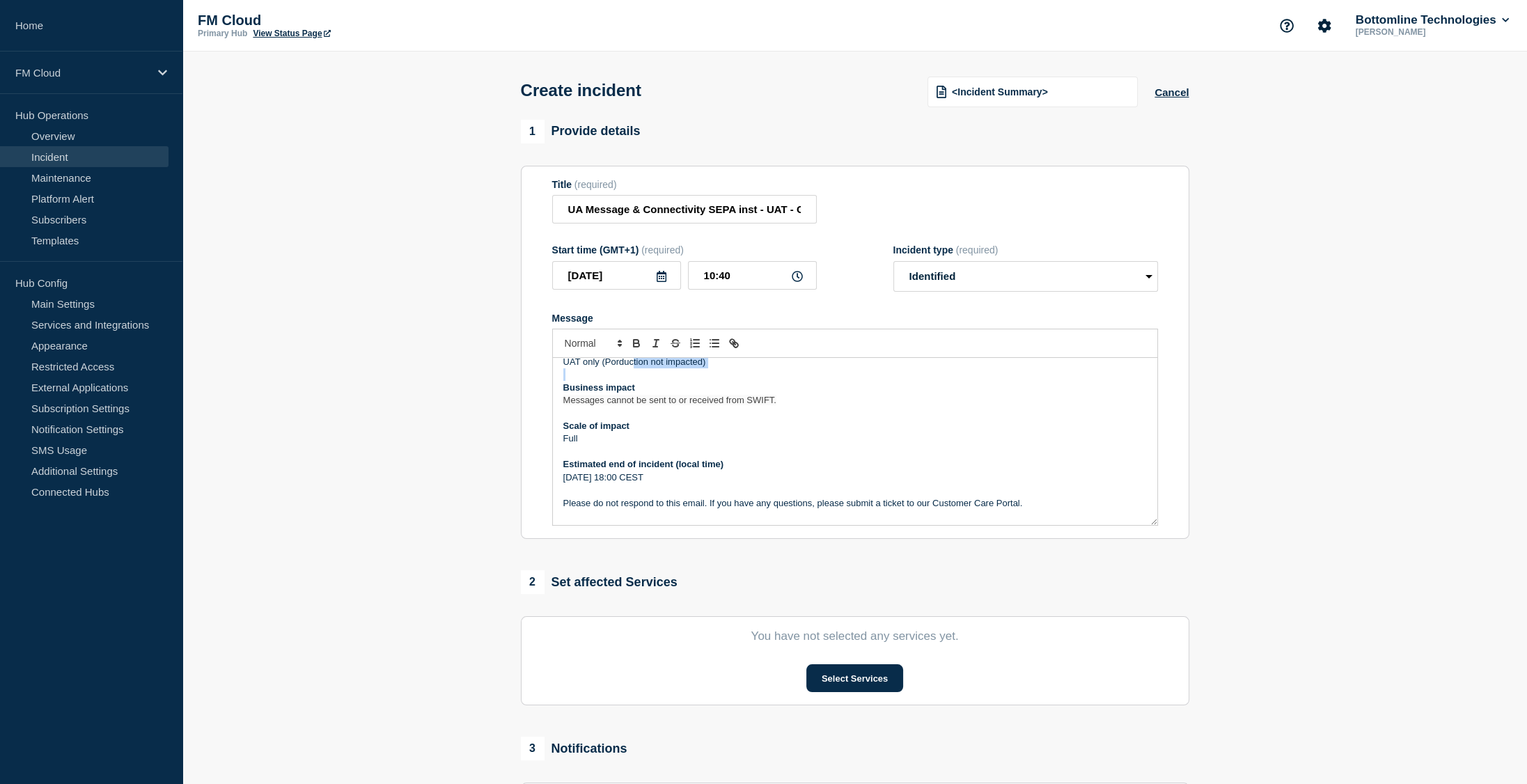
click at [634, 373] on div "Incident Notification Bottomline is aware of an issue impacting the UA Message …" at bounding box center [855, 442] width 604 height 167
click at [634, 373] on p "UAT only (Porduction not impacted)" at bounding box center [855, 366] width 583 height 12
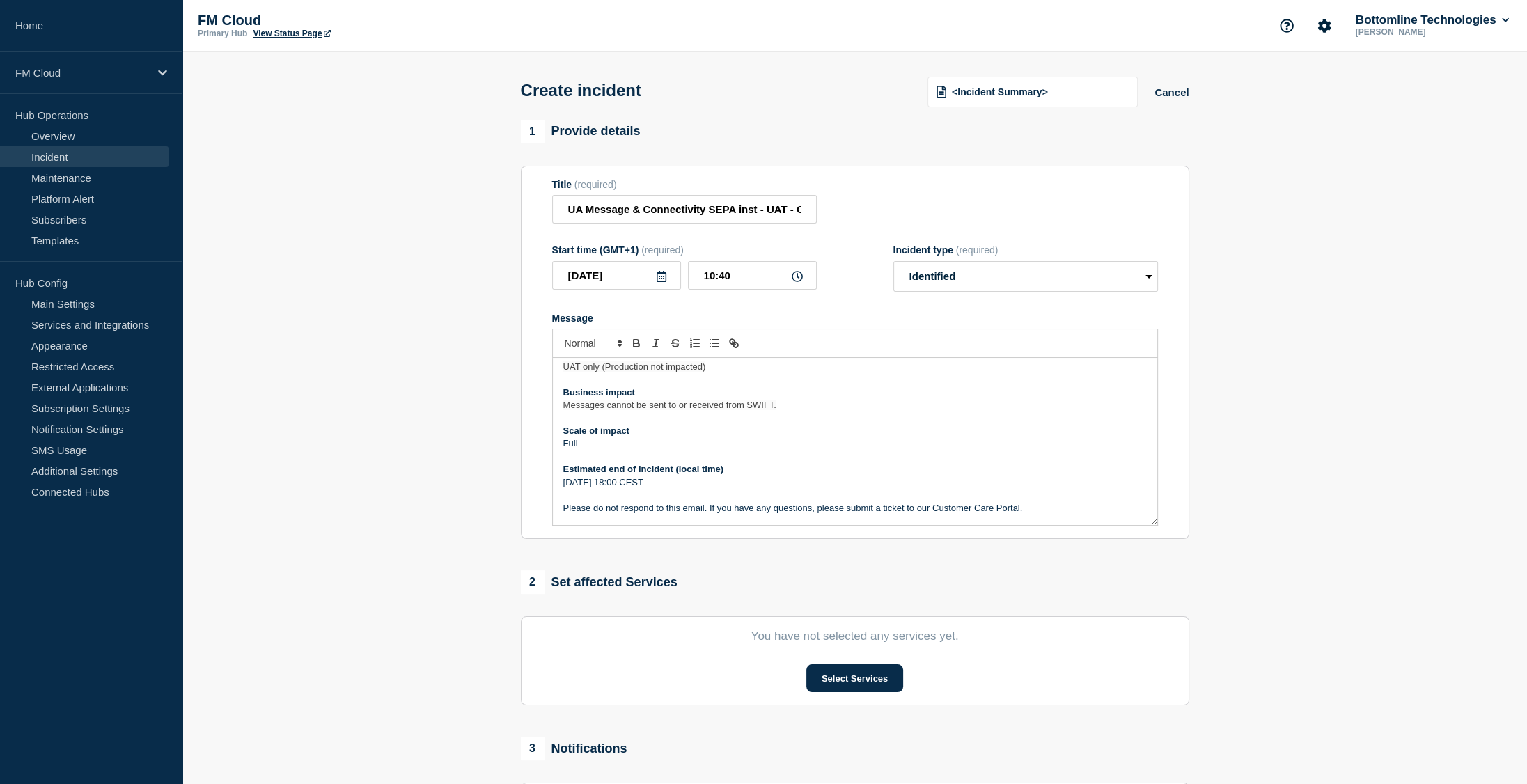
click at [583, 436] on strong "Scale of impact" at bounding box center [596, 430] width 66 height 10
drag, startPoint x: 583, startPoint y: 436, endPoint x: 591, endPoint y: 486, distance: 50.6
click at [591, 486] on div "Incident Notification Bottomline is aware of an issue impacting the UA Message …" at bounding box center [855, 442] width 604 height 167
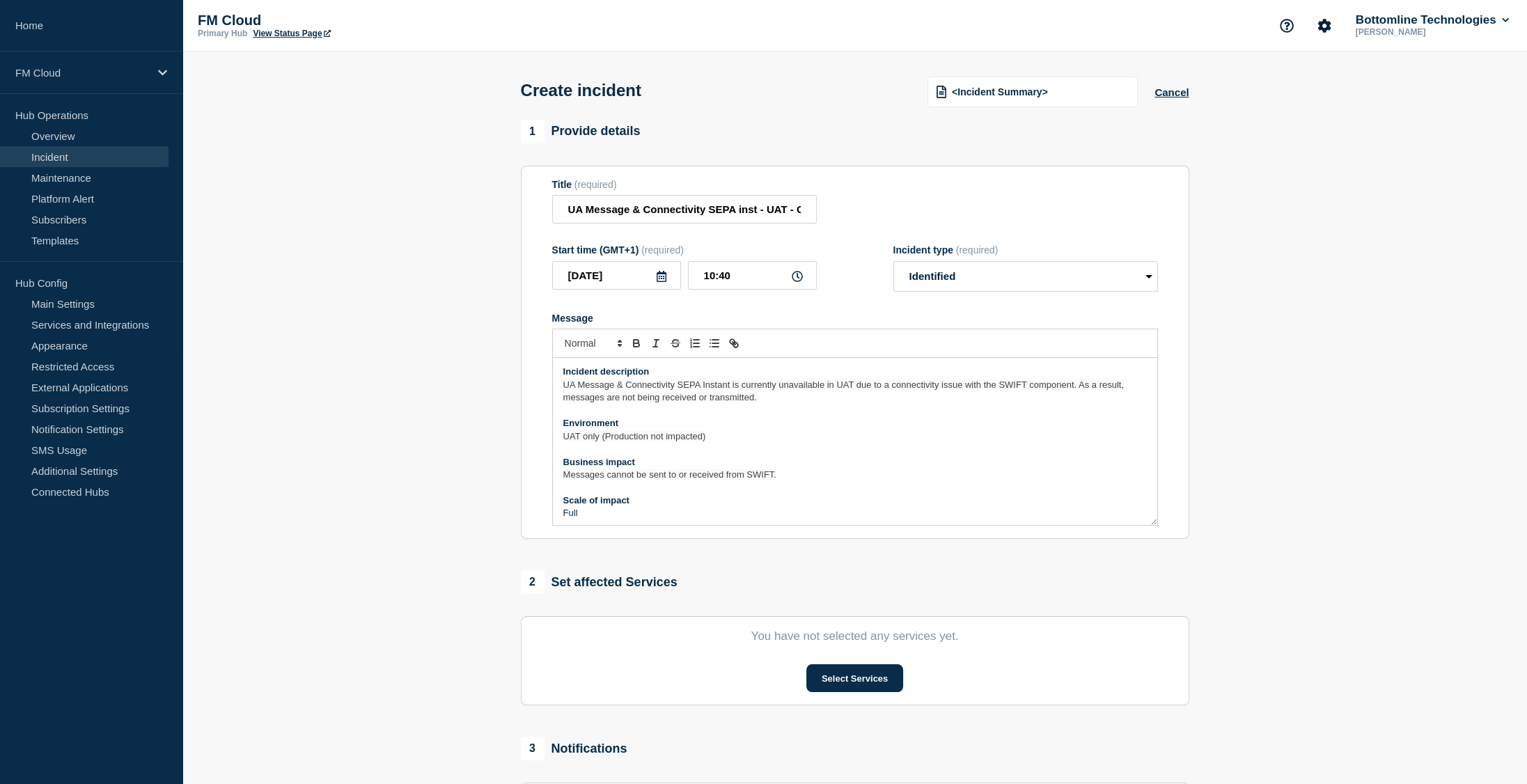
scroll to position [122, 0]
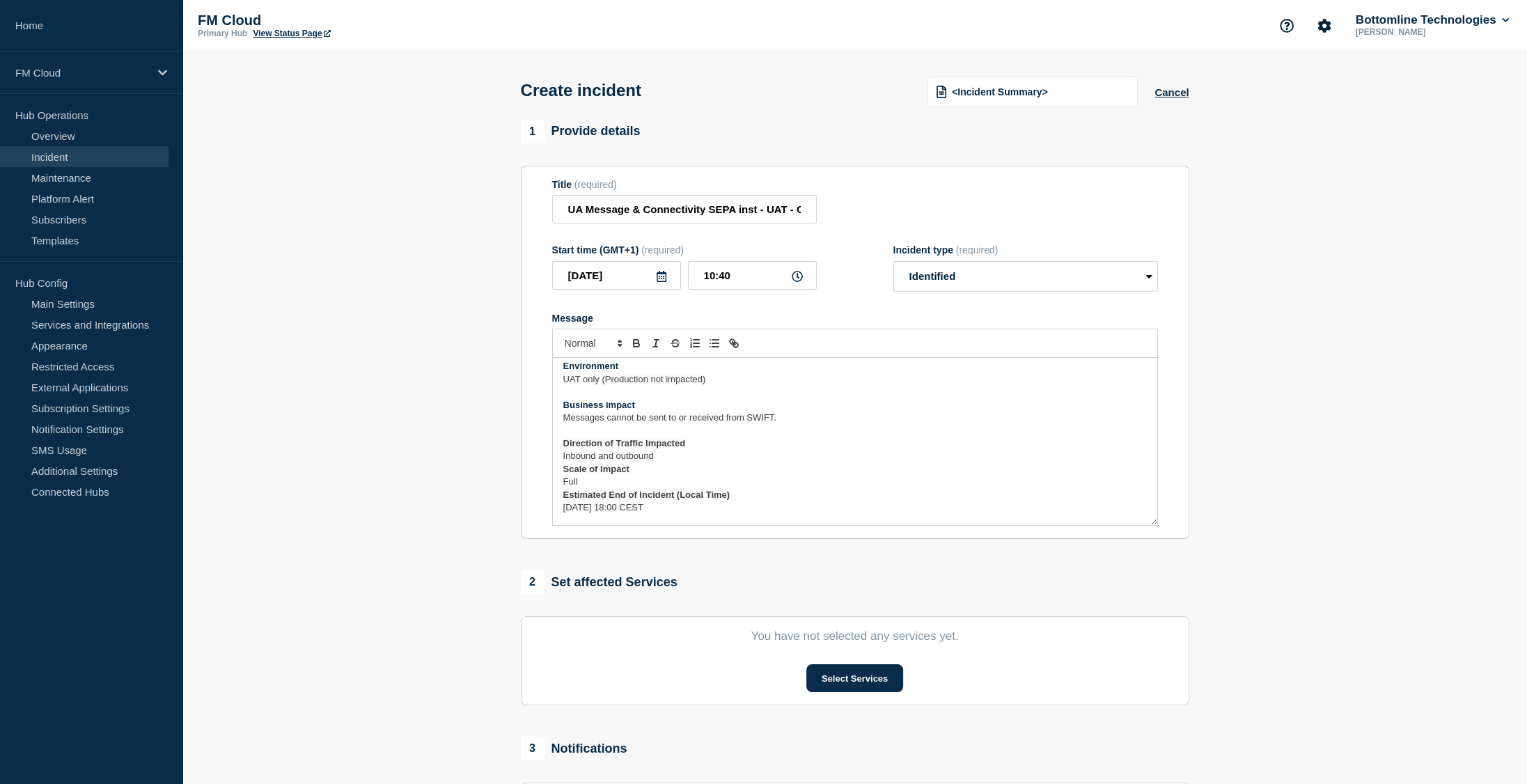
click at [710, 462] on p "Inbound and outbound" at bounding box center [855, 456] width 583 height 12
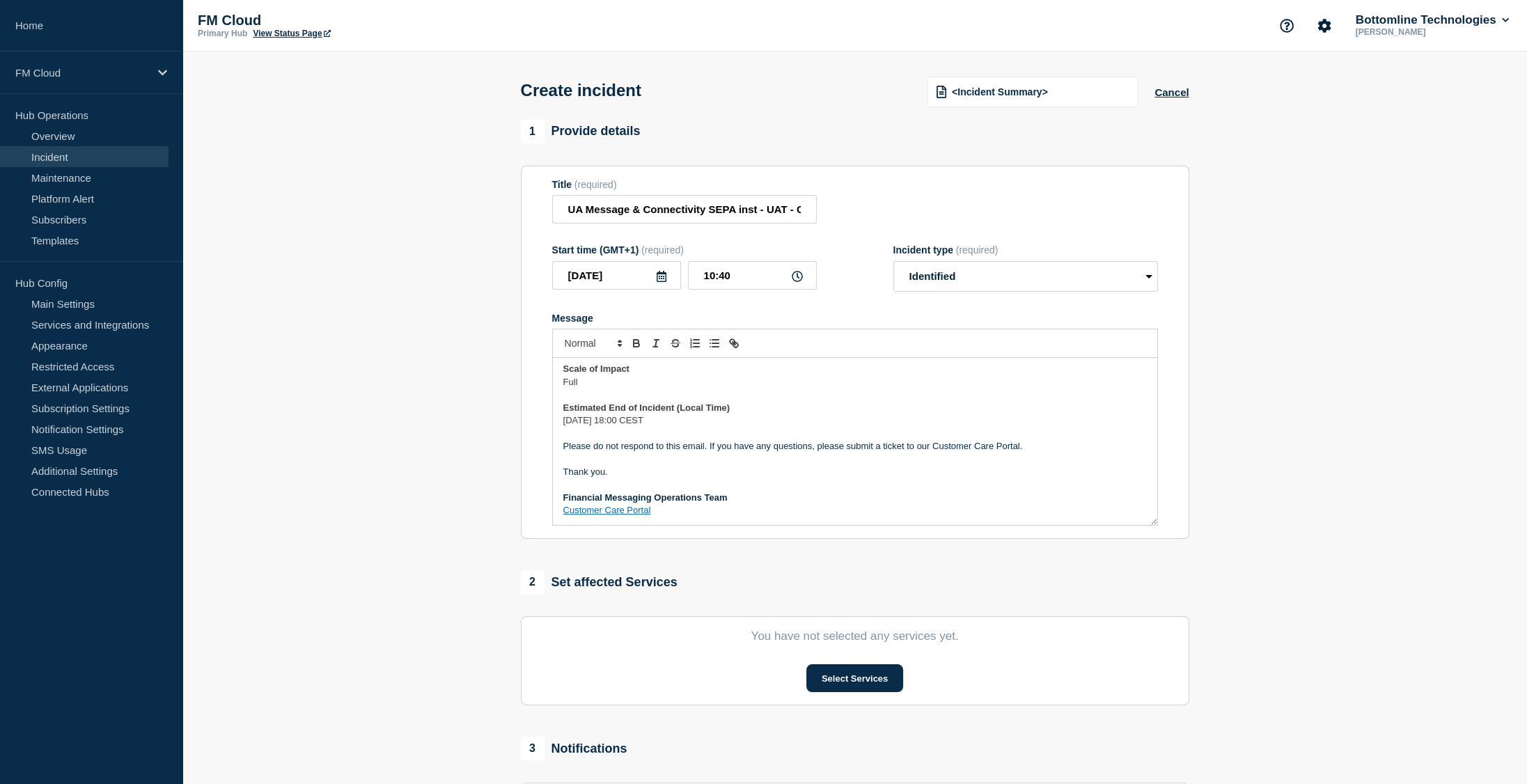
scroll to position [192, 0]
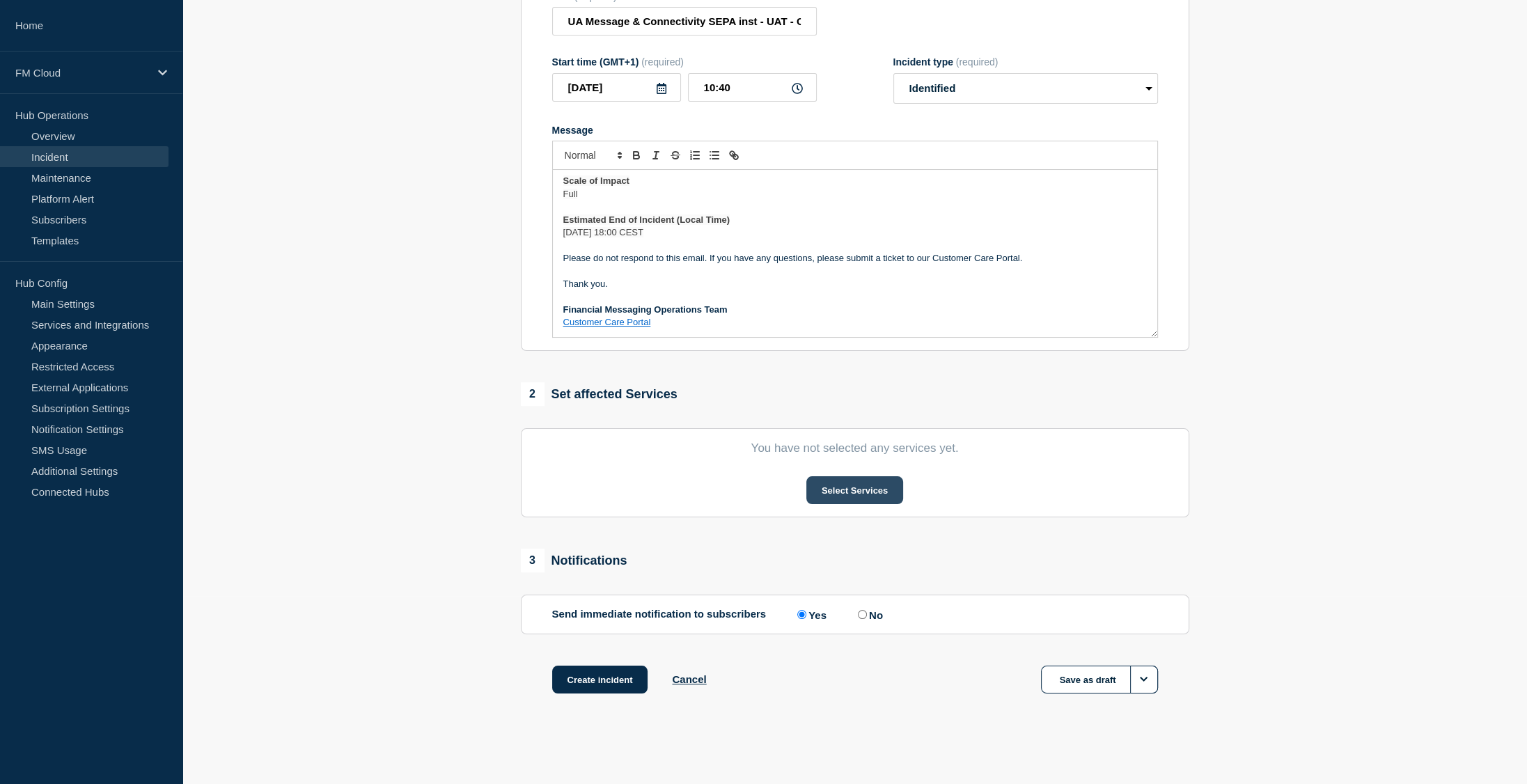
click at [863, 493] on button "Select Services" at bounding box center [855, 490] width 97 height 28
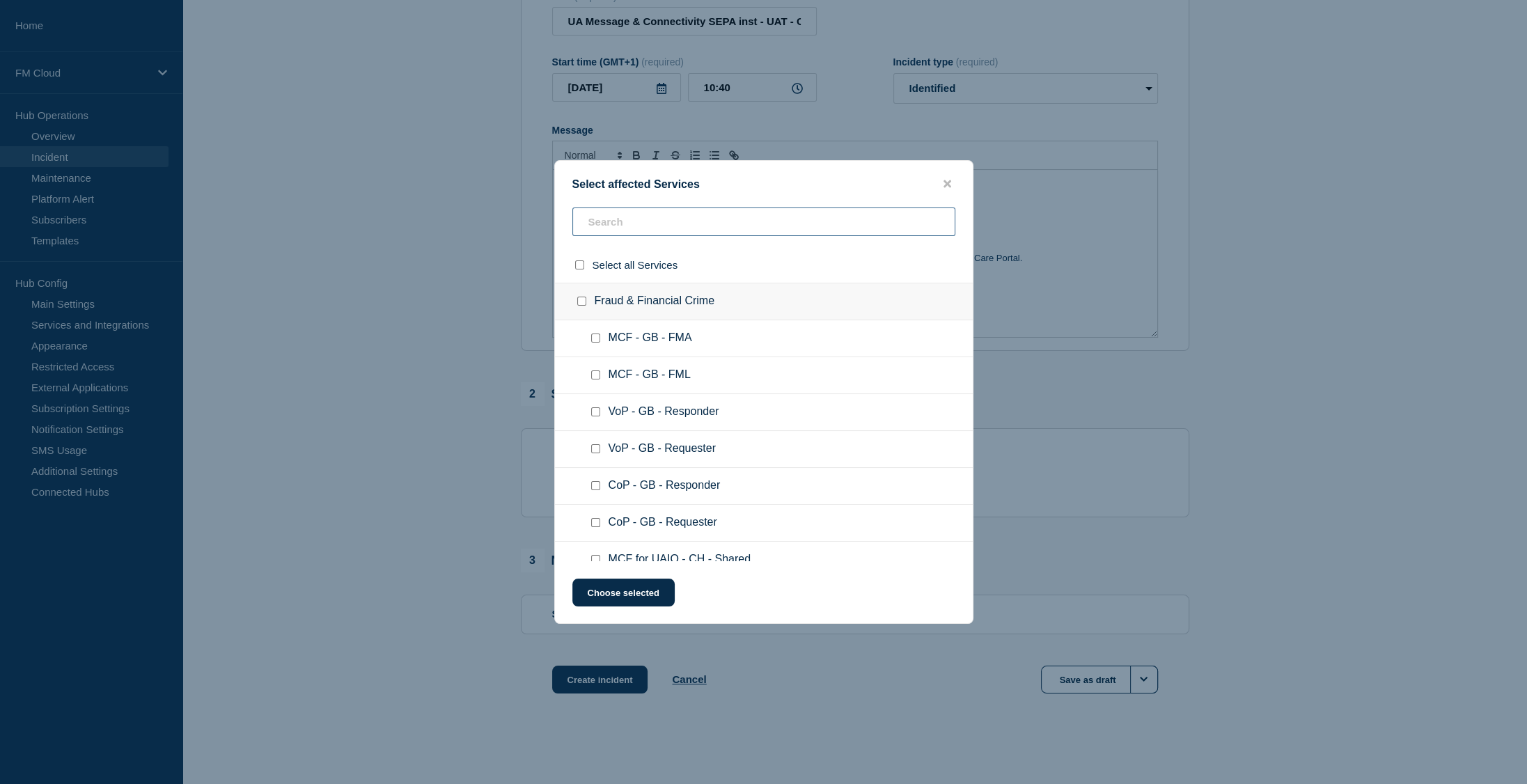
click at [617, 236] on input "text" at bounding box center [764, 222] width 383 height 29
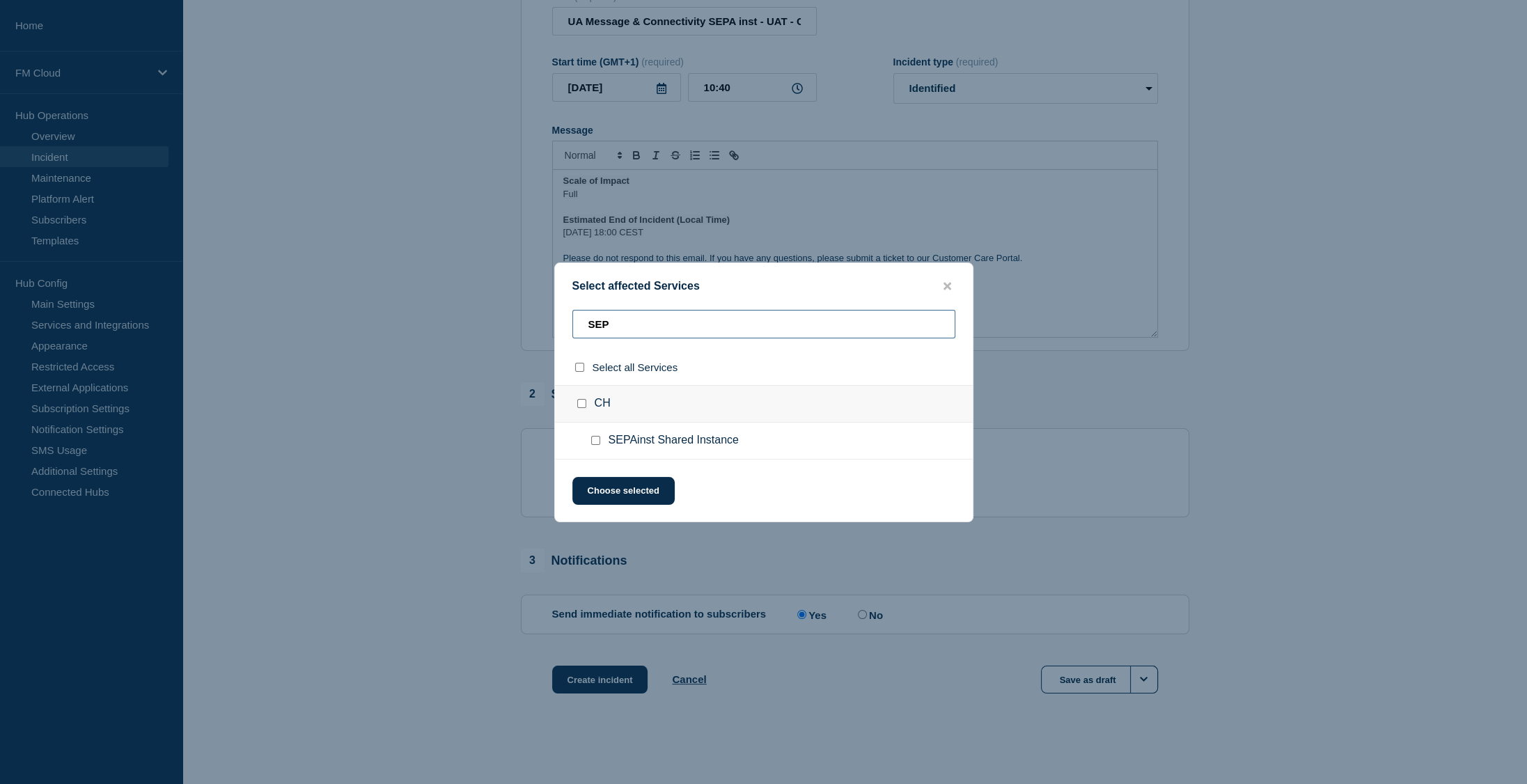
type input "SEP"
click at [595, 442] on input "SEPAinst Shared Instance checkbox" at bounding box center [596, 441] width 9 height 9
checkbox input "true"
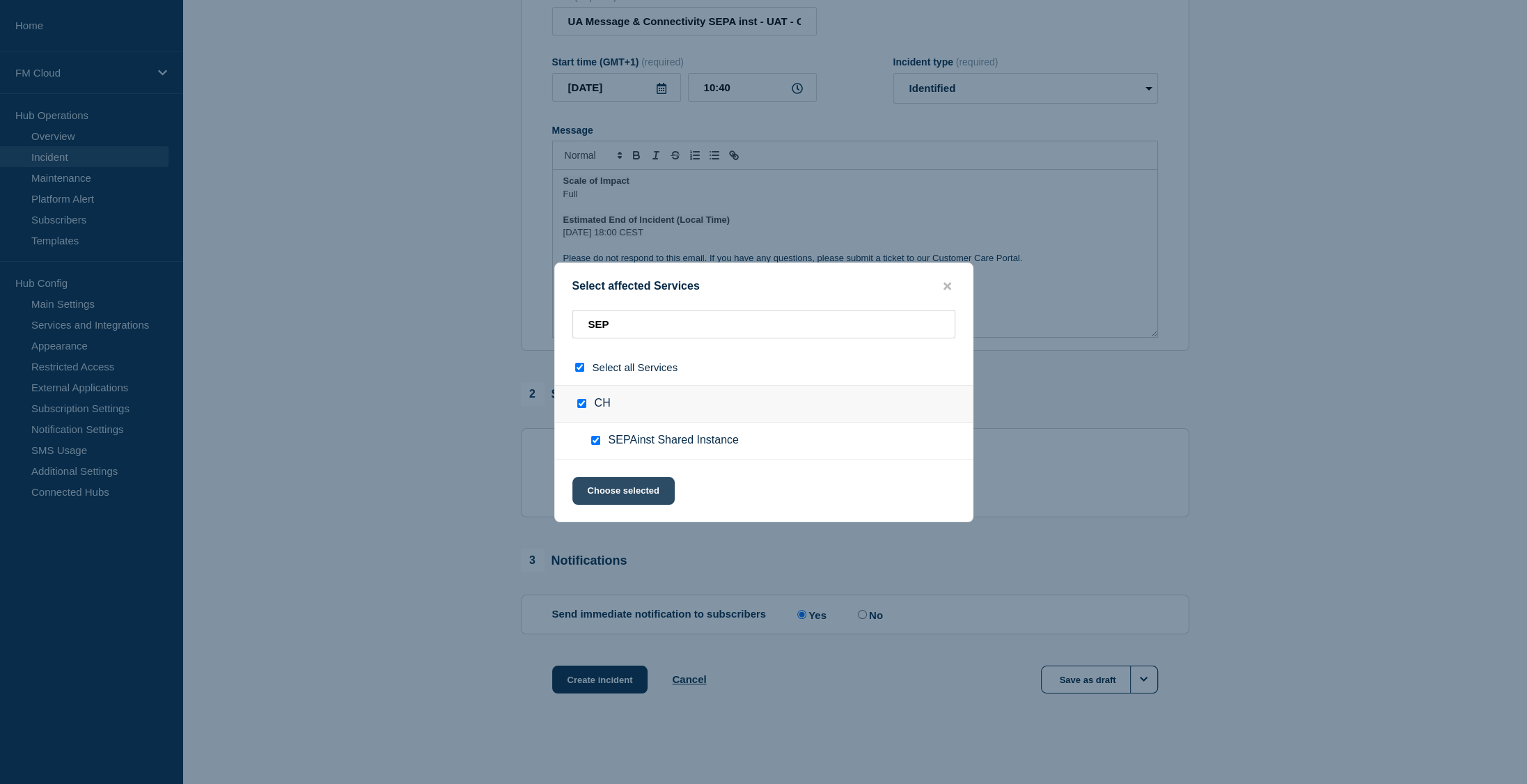
click at [618, 484] on button "Choose selected" at bounding box center [624, 491] width 102 height 28
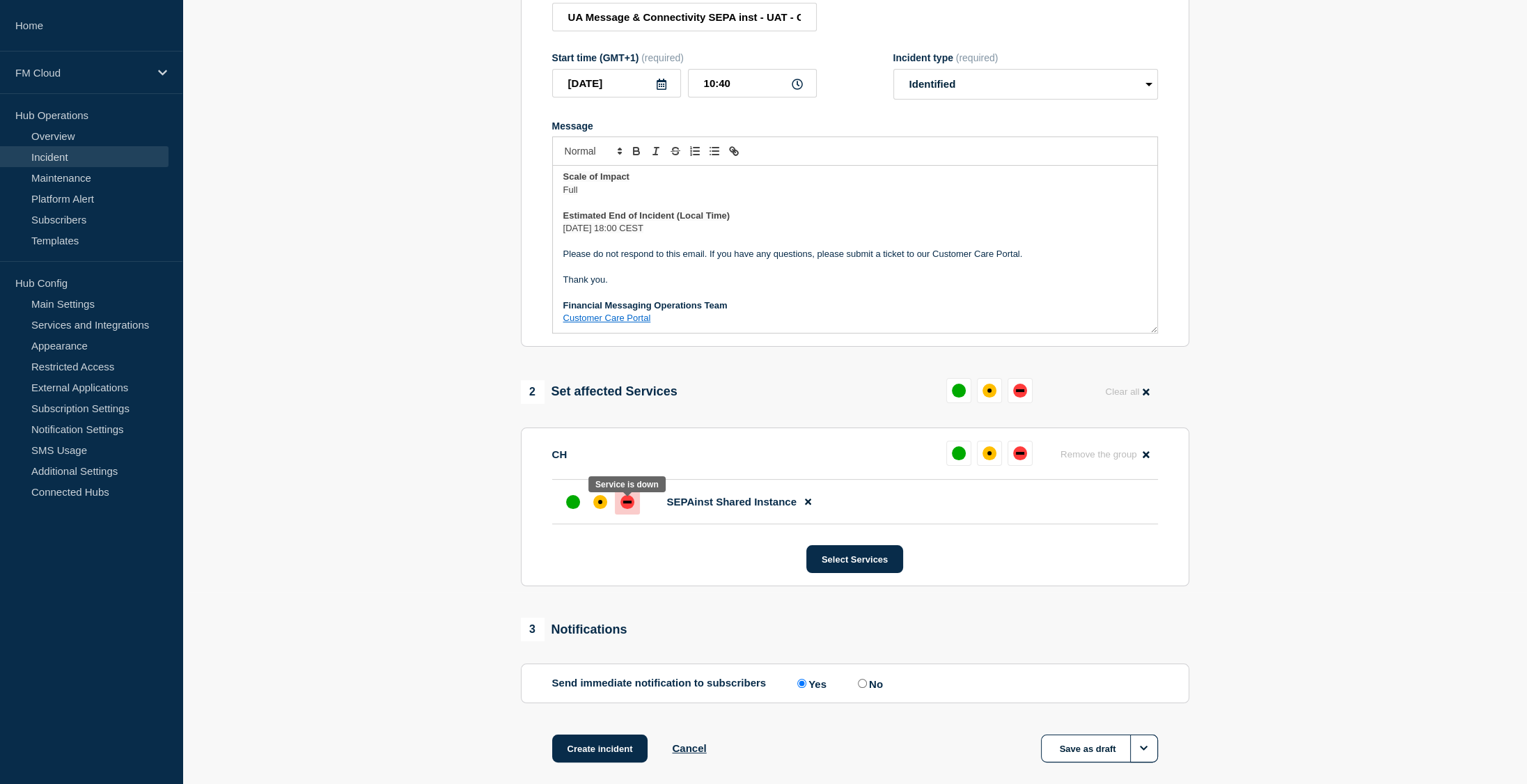
click at [630, 509] on div "down" at bounding box center [628, 502] width 14 height 14
click at [750, 586] on section "CH Reset Remove the group Remove SEPAinst Shared Instance Select Services" at bounding box center [855, 507] width 669 height 159
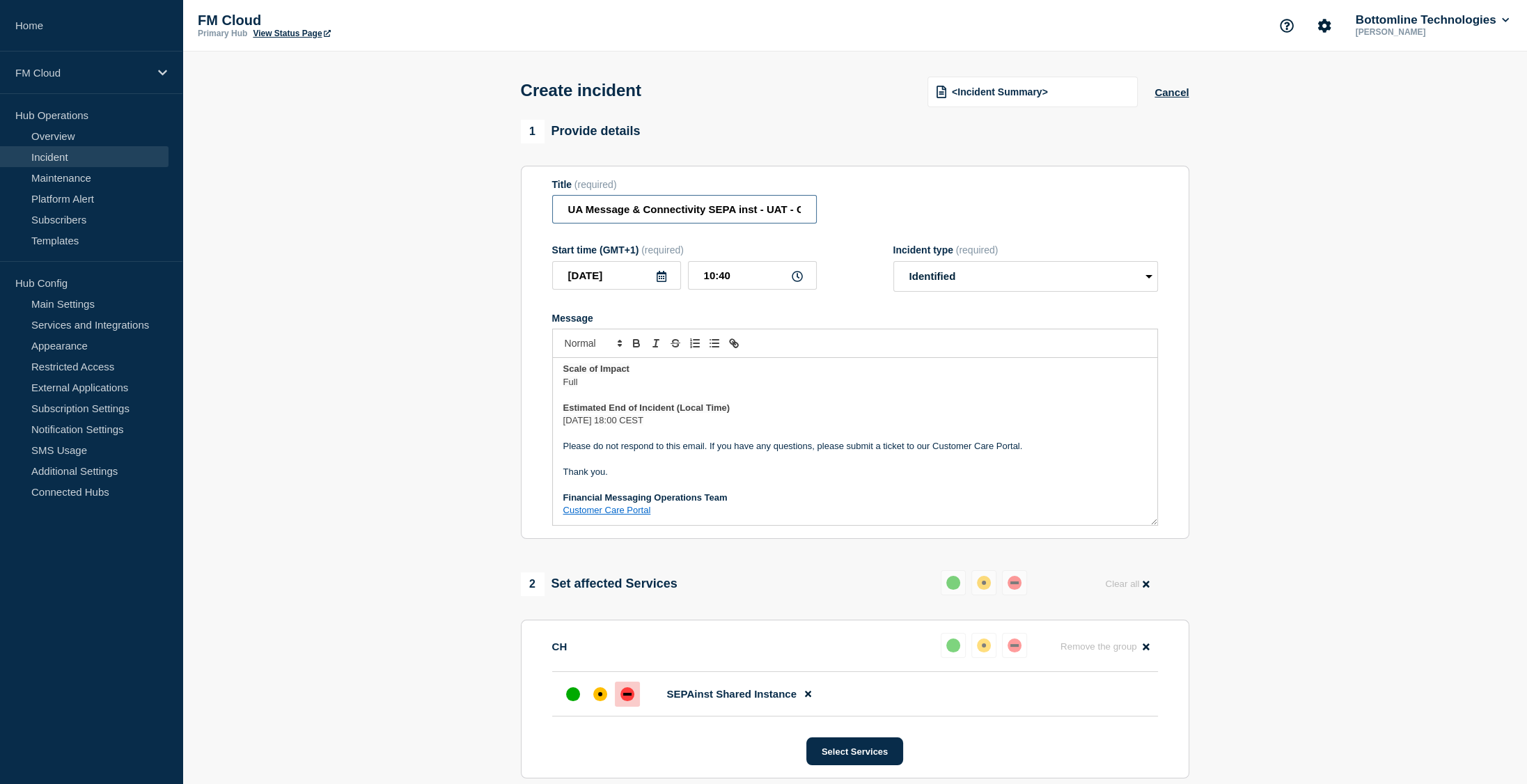
scroll to position [0, 175]
drag, startPoint x: 701, startPoint y: 209, endPoint x: 943, endPoint y: 212, distance: 242.0
click at [943, 212] on div "Title (required) UA Message & Connectivity SEPA inst - UAT - Connectivity with …" at bounding box center [855, 201] width 606 height 45
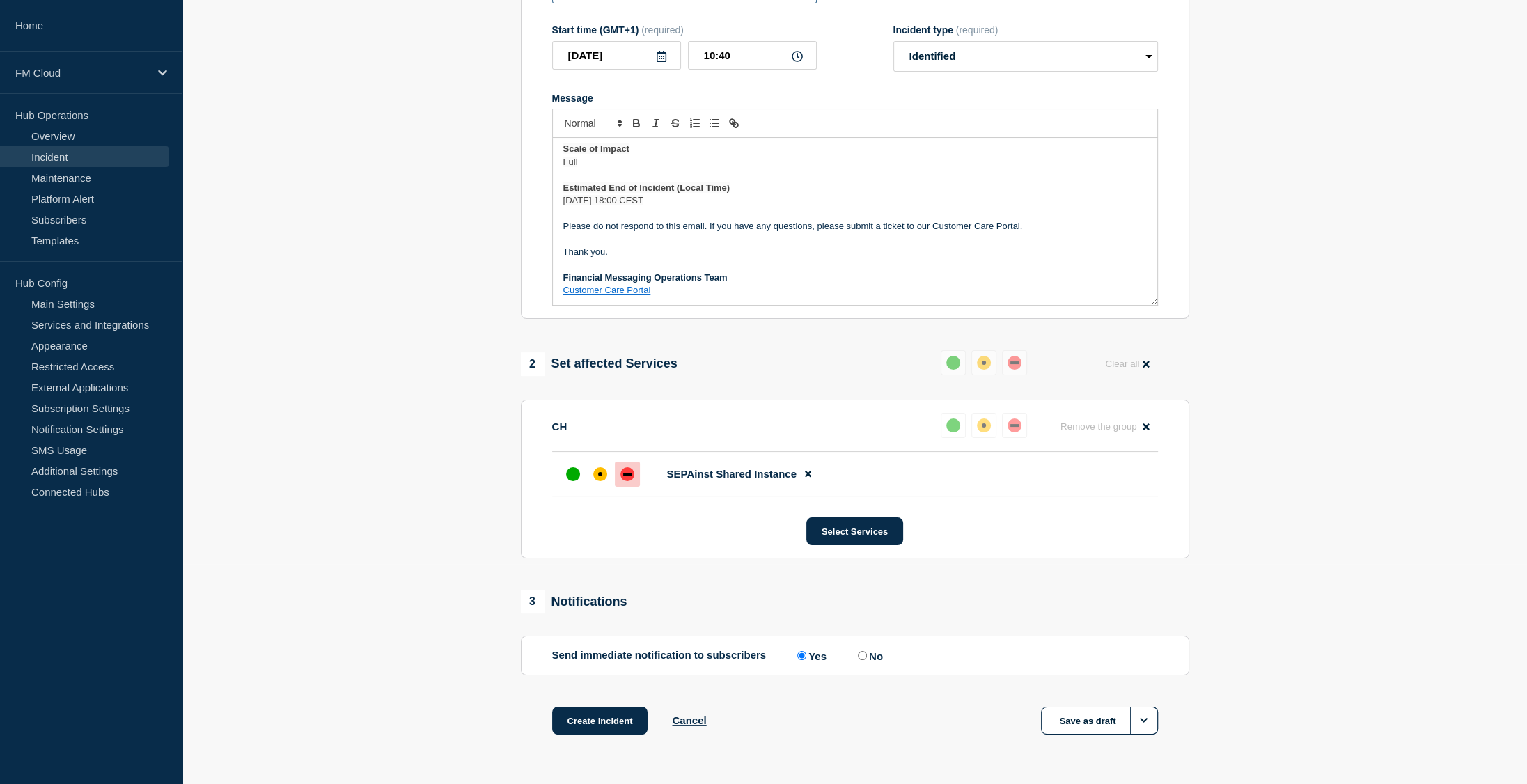
scroll to position [267, 0]
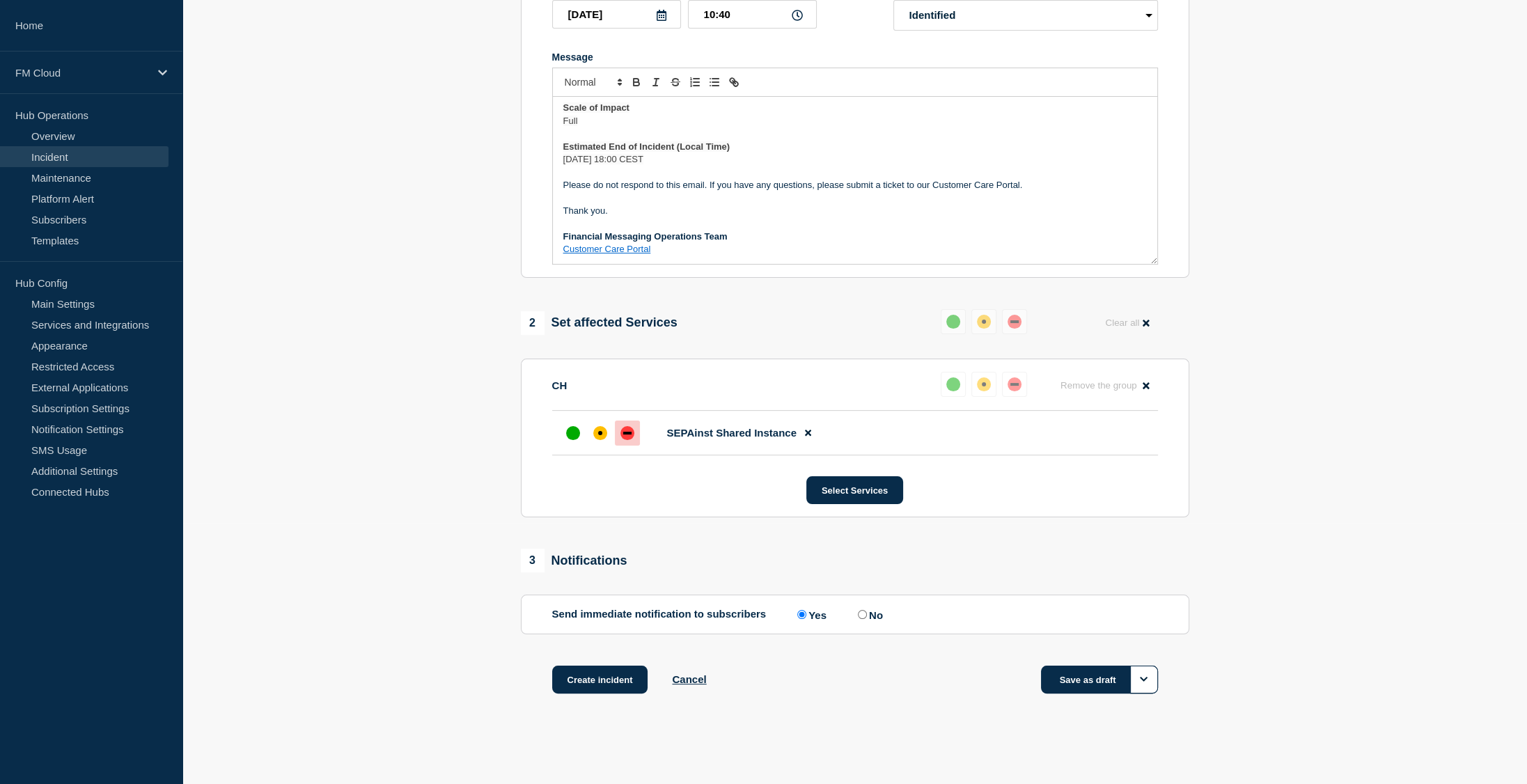
click at [1075, 675] on button "Save as draft" at bounding box center [1099, 679] width 117 height 28
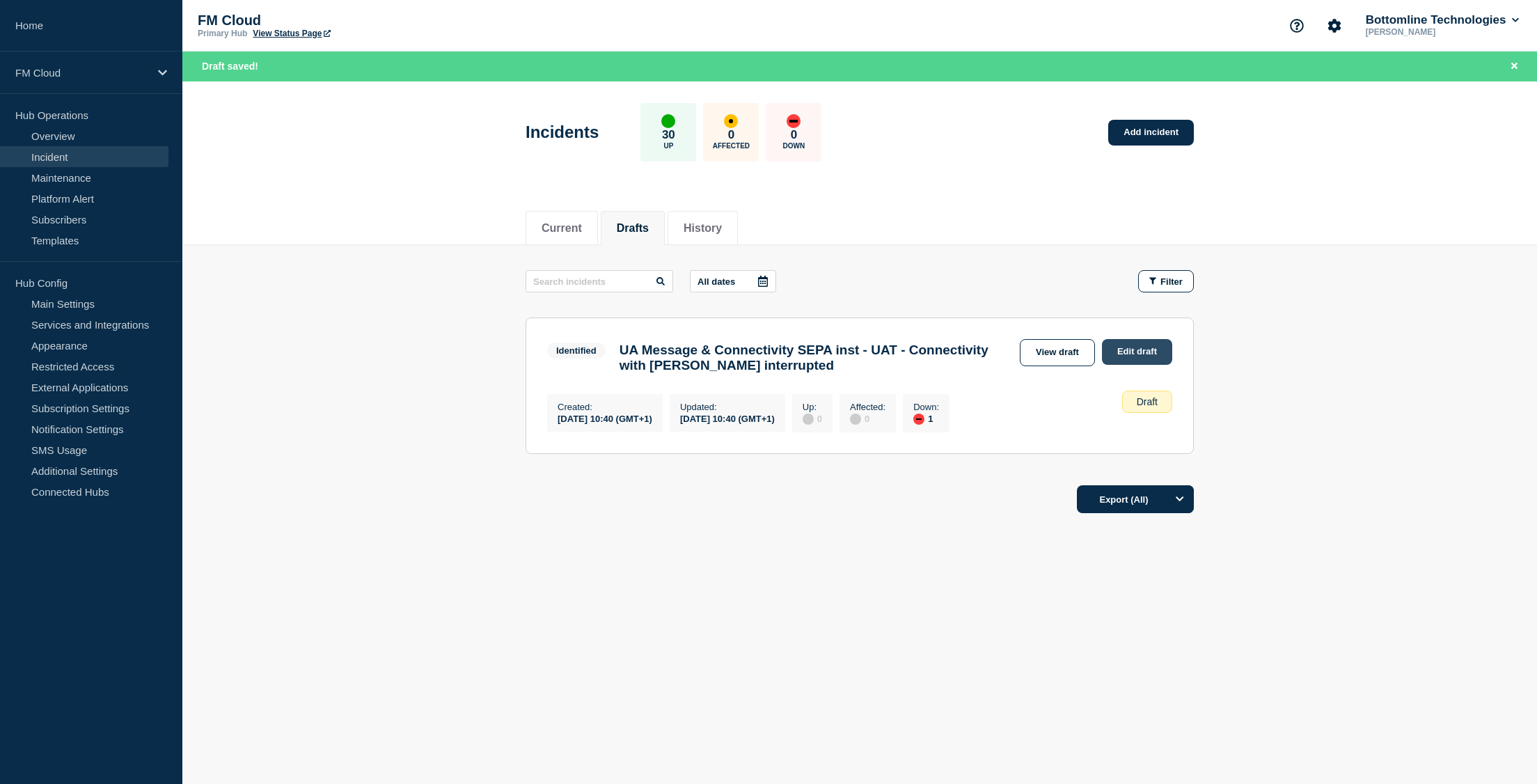
click at [1130, 354] on link "Edit draft" at bounding box center [1137, 352] width 70 height 26
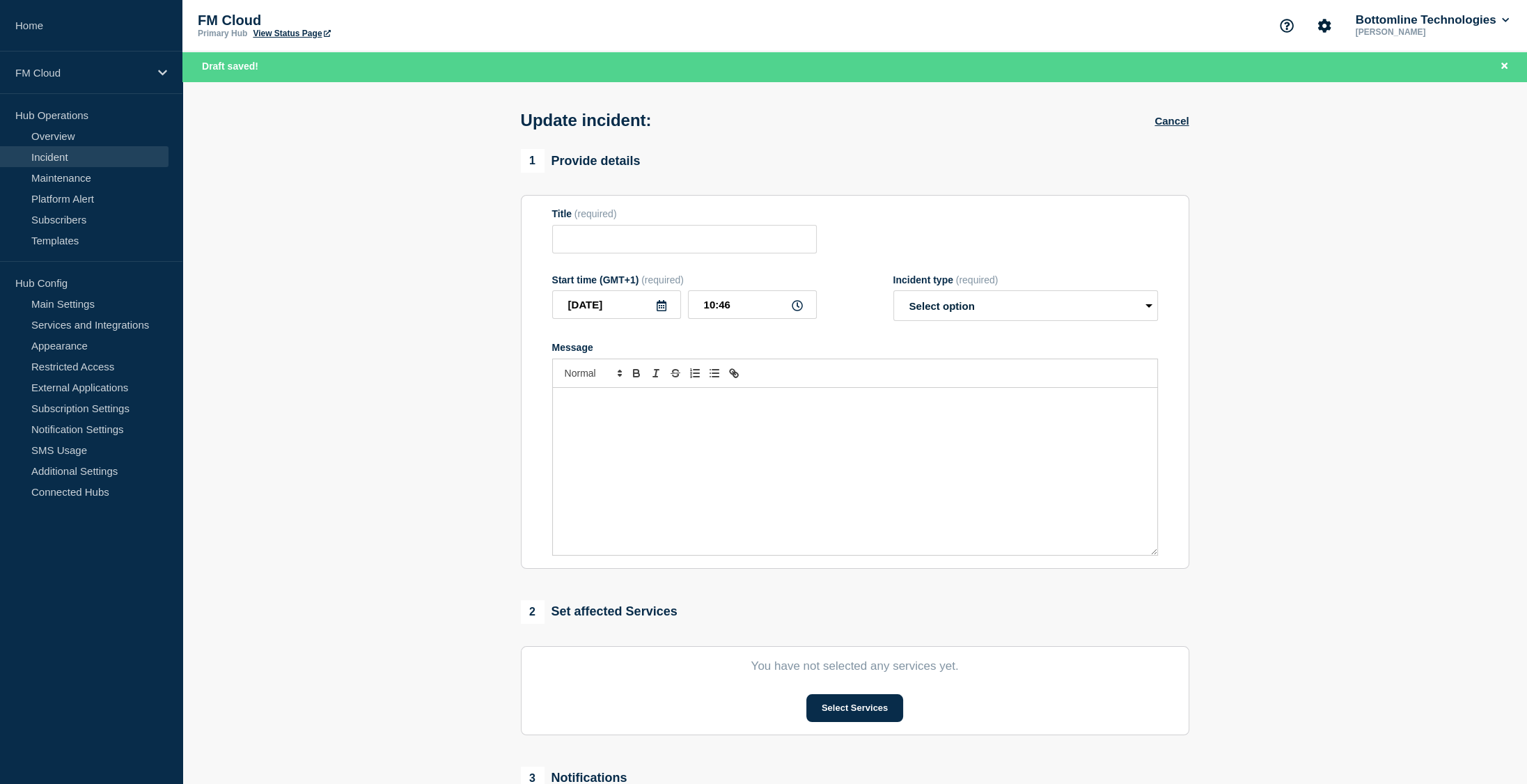
type input "UA Message & Connectivity SEPA inst - UAT - Connectivity with [PERSON_NAME] int…"
type input "10:40"
select select "identified"
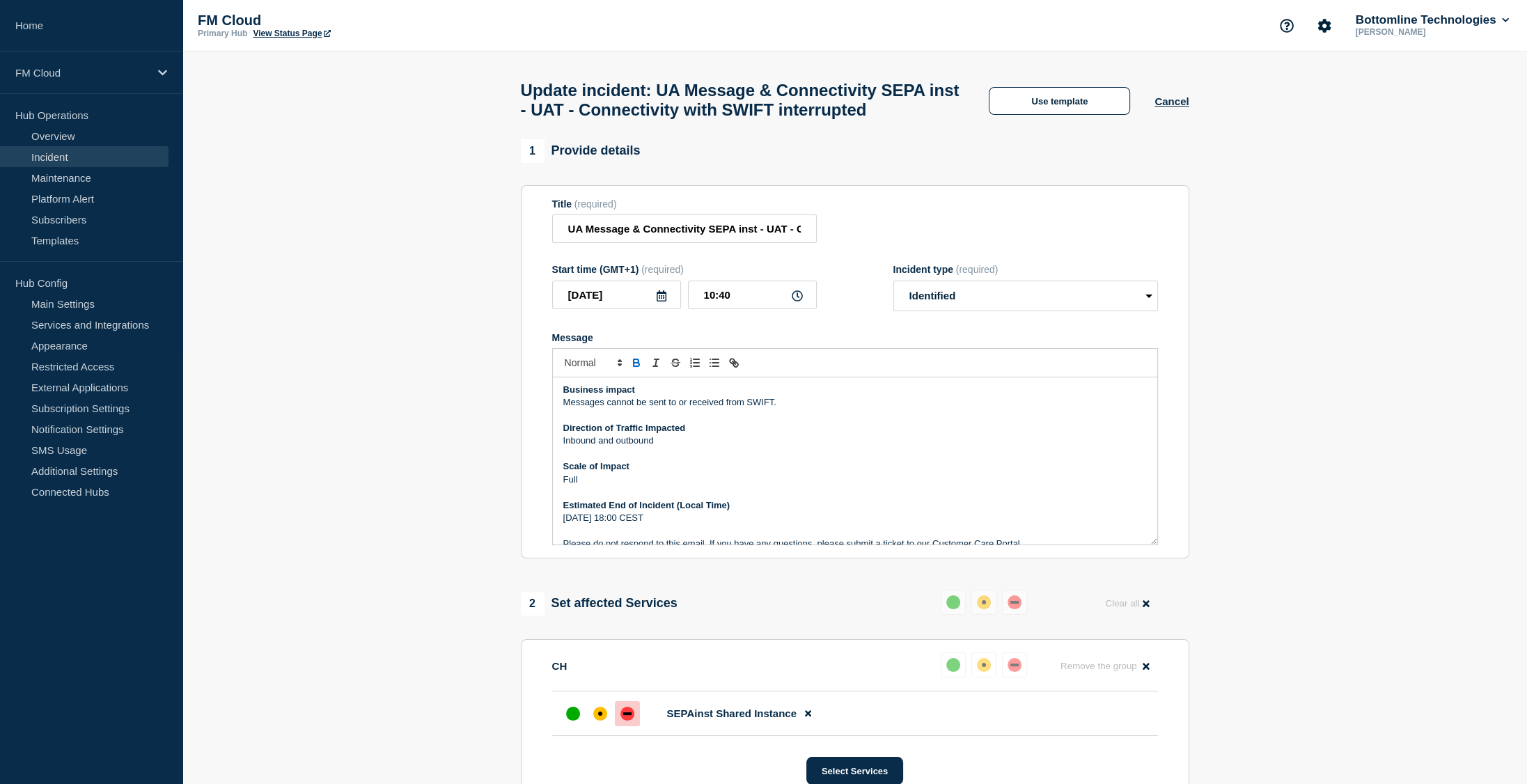
scroll to position [235, 0]
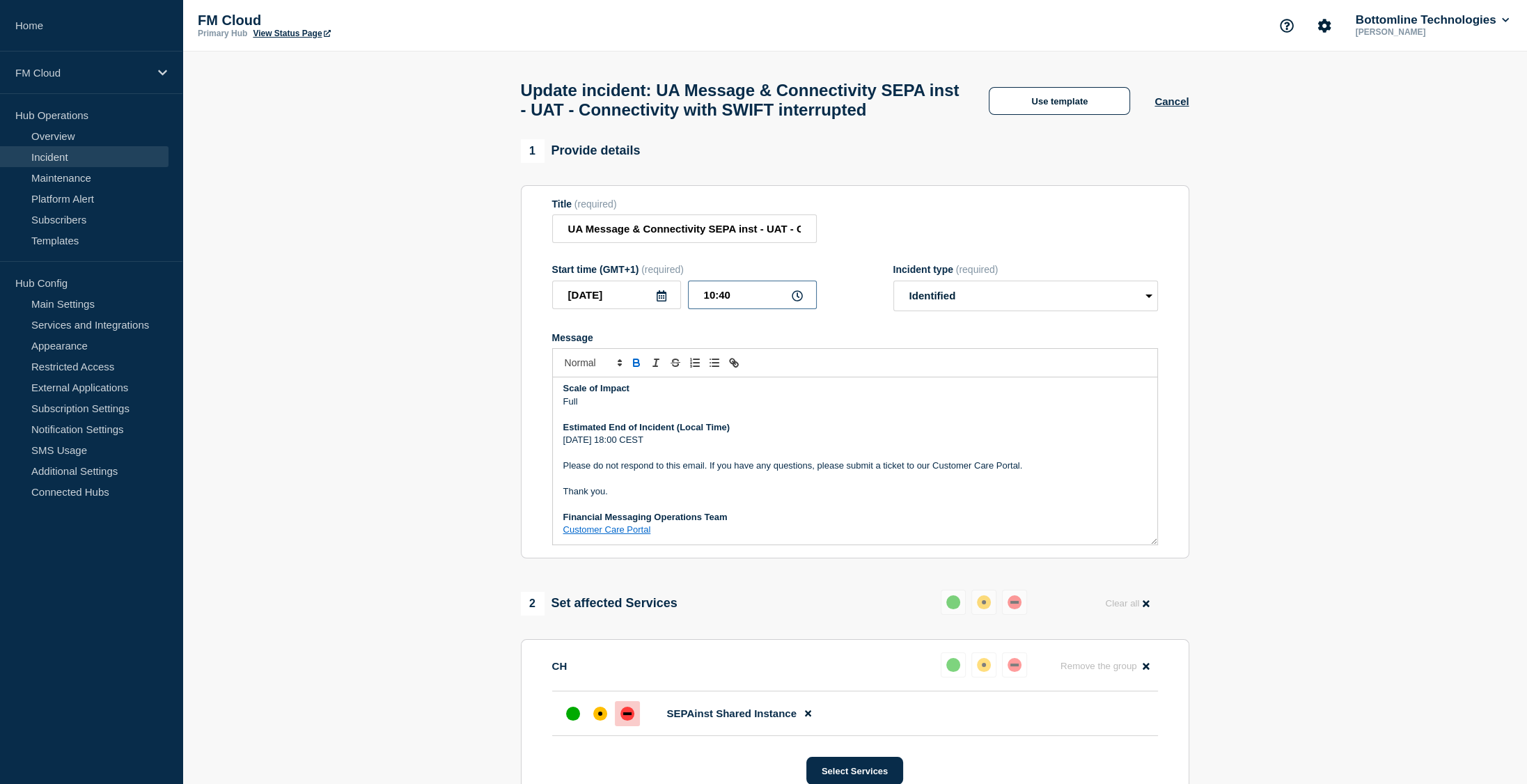
click at [708, 309] on input "10:40" at bounding box center [752, 294] width 129 height 29
type input "09:00"
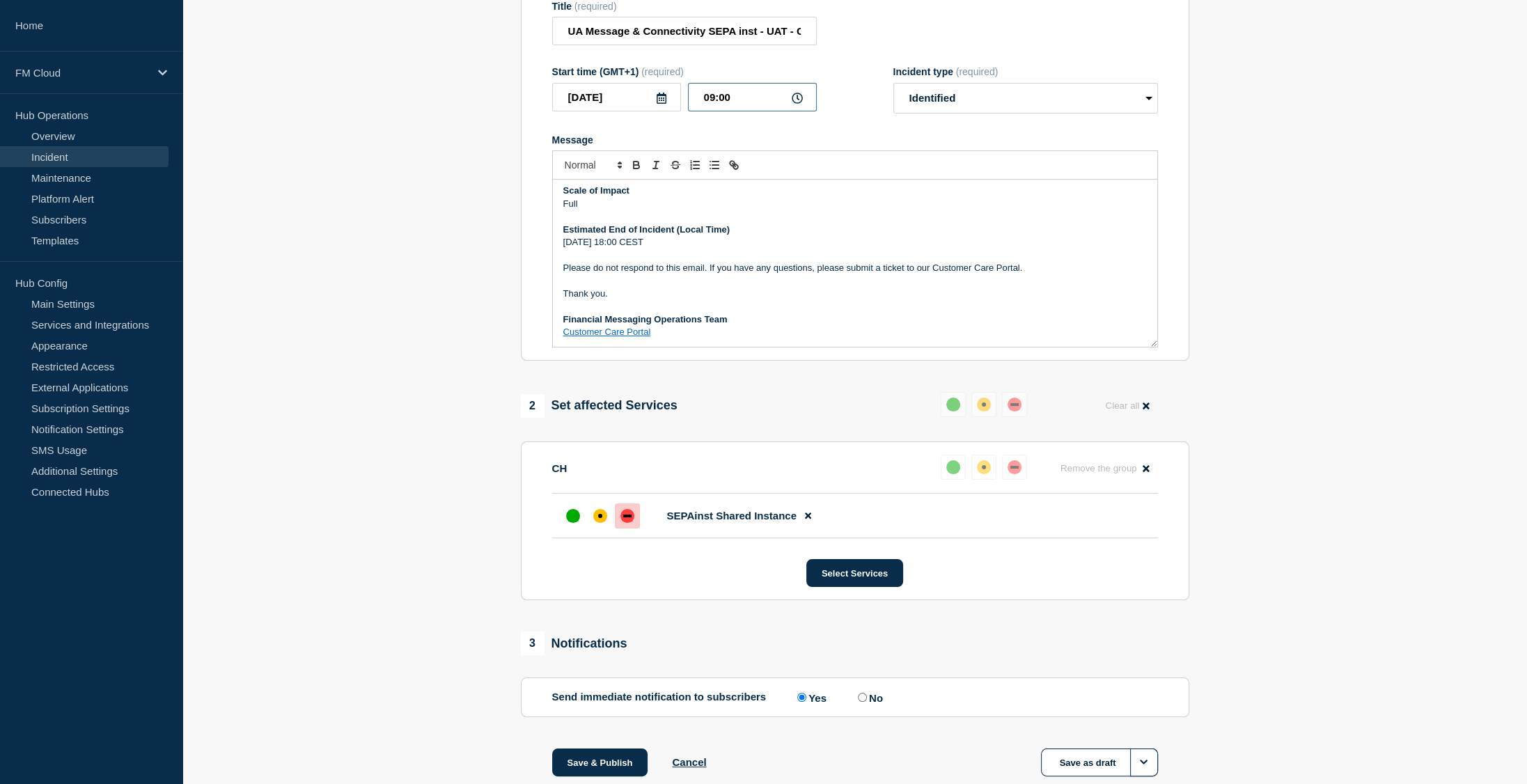
scroll to position [279, 0]
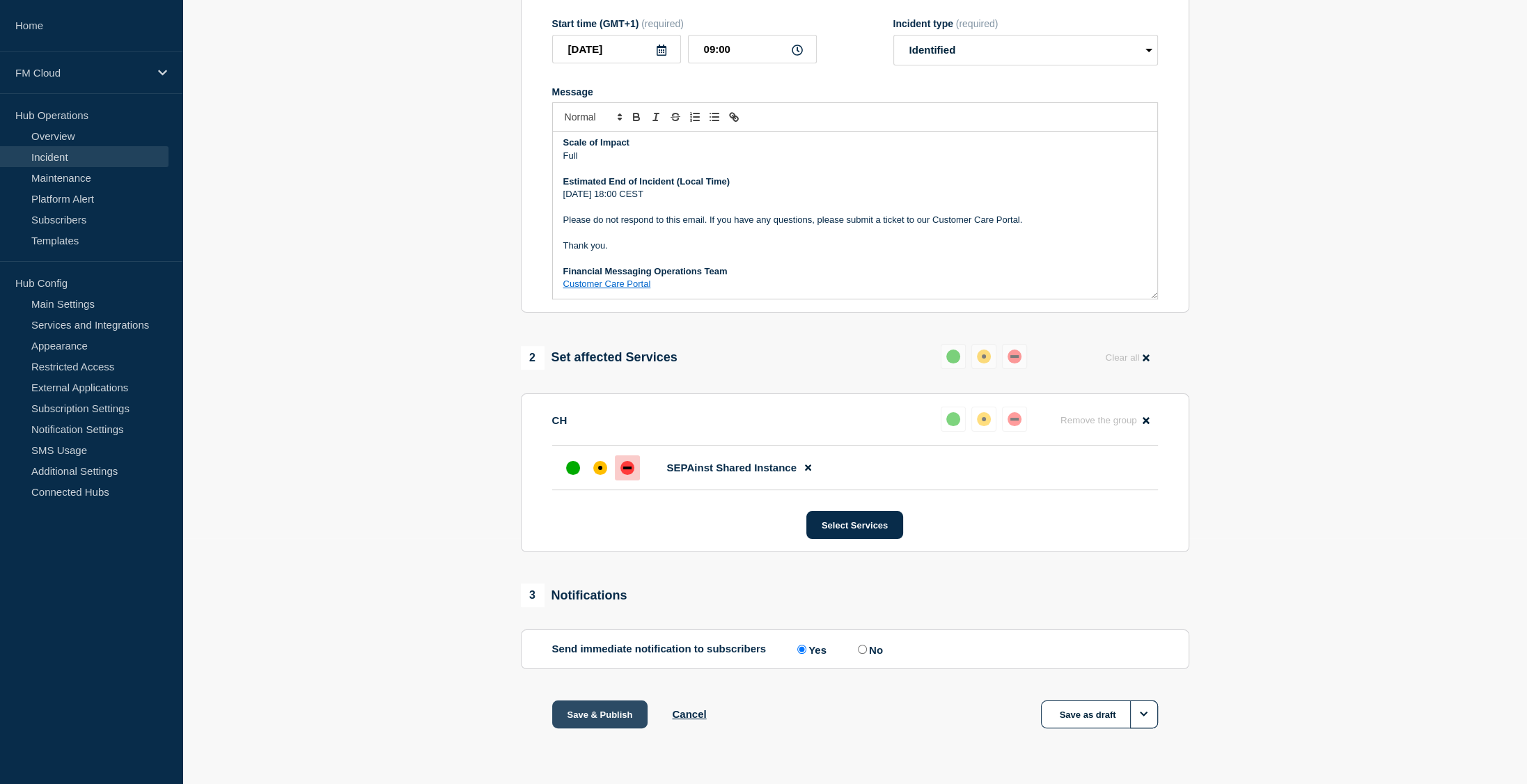
click at [610, 711] on button "Save & Publish" at bounding box center [600, 714] width 96 height 28
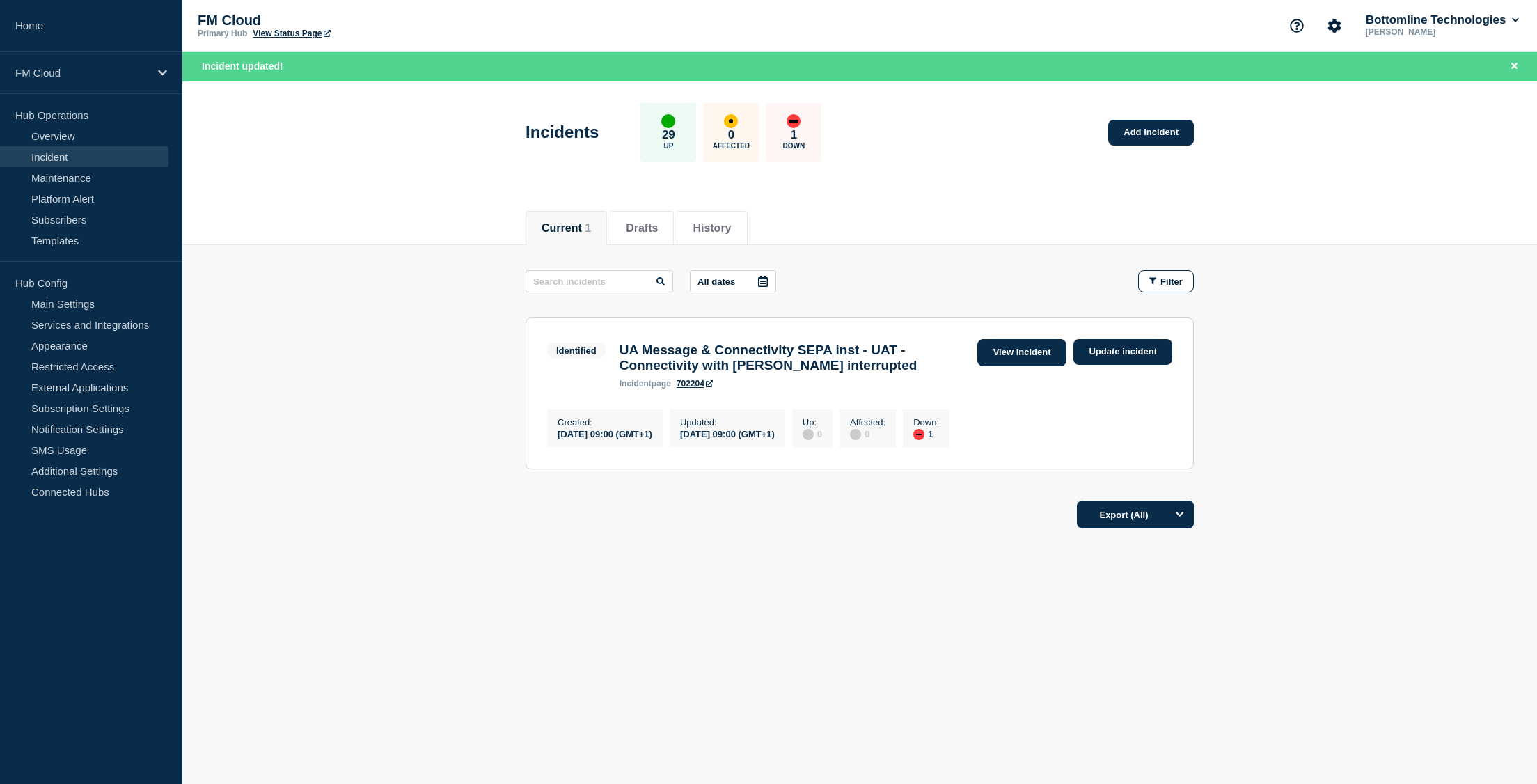
click at [1020, 365] on link "View incident" at bounding box center [1023, 352] width 90 height 27
